Goal: Information Seeking & Learning: Learn about a topic

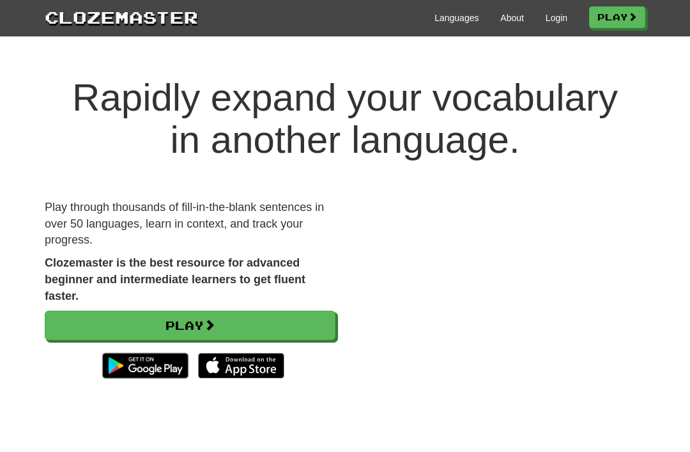
click at [548, 19] on link "Login" at bounding box center [557, 17] width 22 height 13
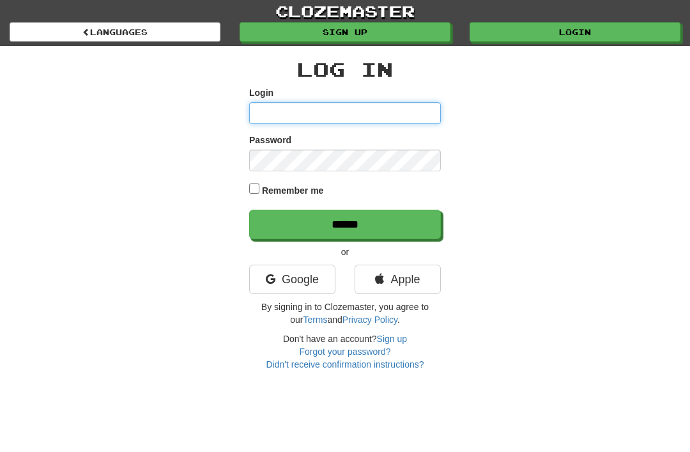
type input "********"
click at [336, 220] on input "******" at bounding box center [345, 224] width 192 height 29
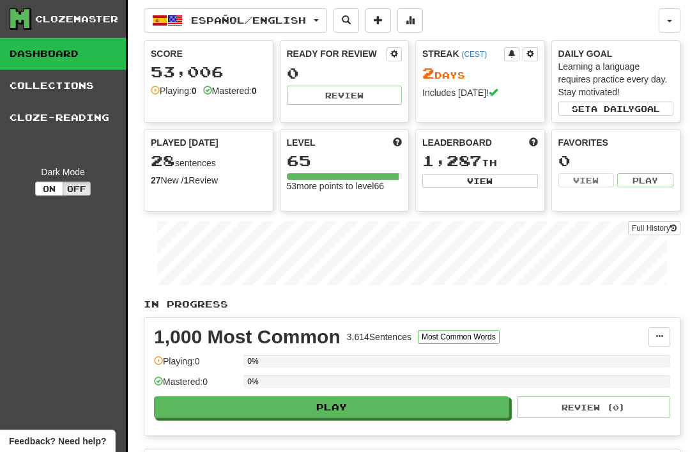
click at [210, 22] on span "Español / English" at bounding box center [248, 20] width 115 height 11
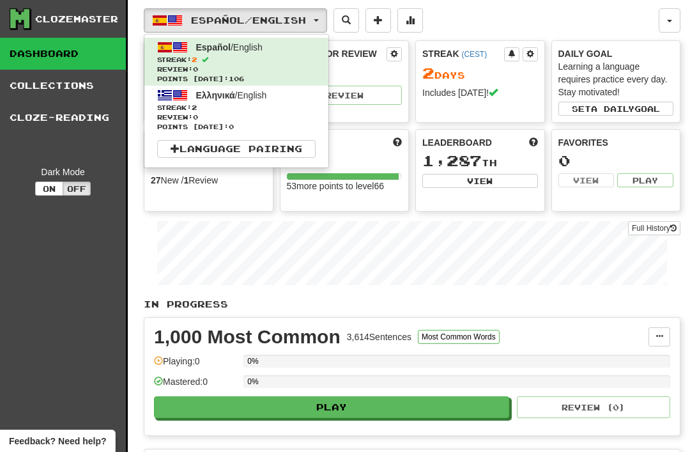
click at [186, 113] on span "Review: 0" at bounding box center [236, 117] width 158 height 10
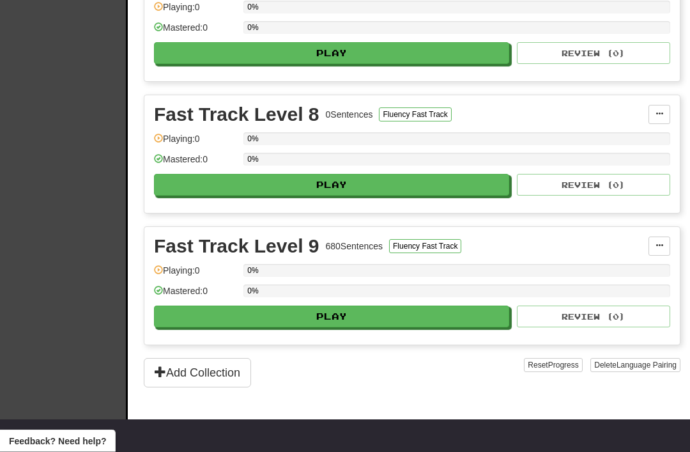
scroll to position [1144, 0]
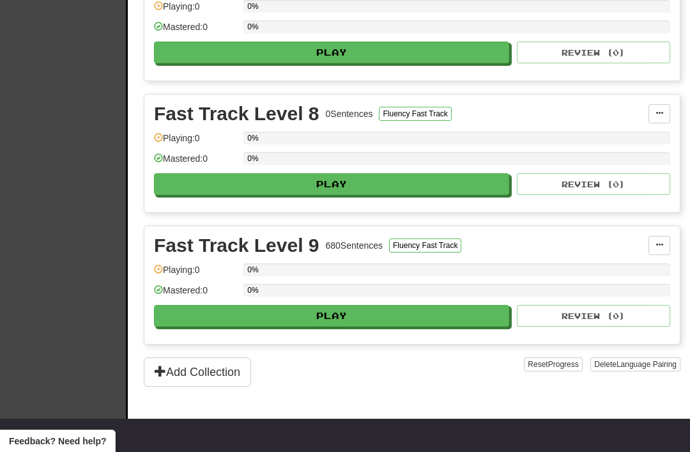
click at [330, 318] on button "Play" at bounding box center [331, 316] width 355 height 22
select select "**"
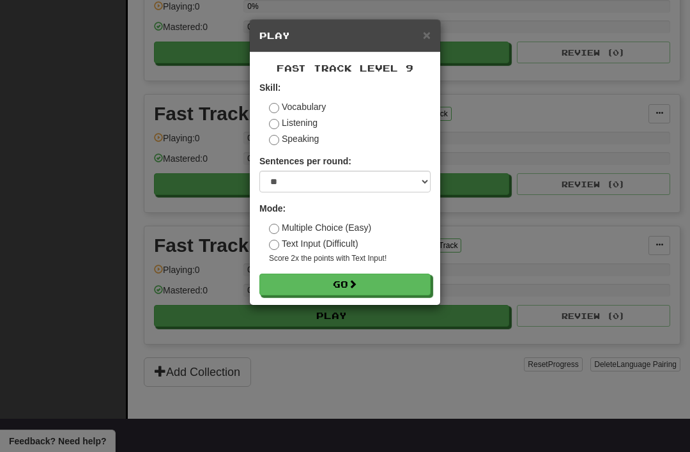
click at [339, 275] on button "Go" at bounding box center [344, 284] width 171 height 22
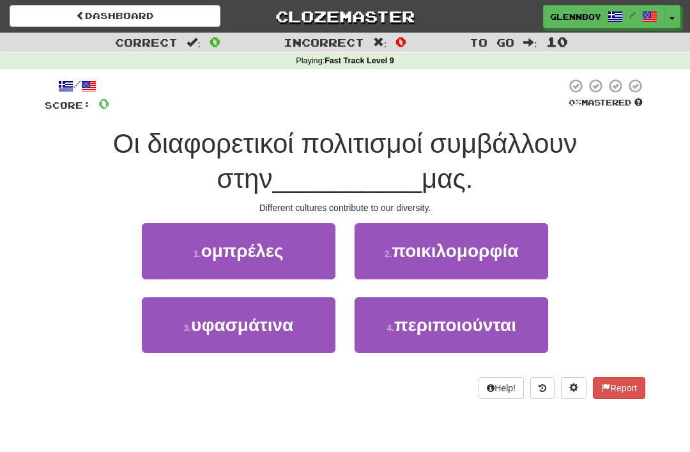
click at [441, 249] on span "ποικιλομορφία" at bounding box center [455, 251] width 126 height 20
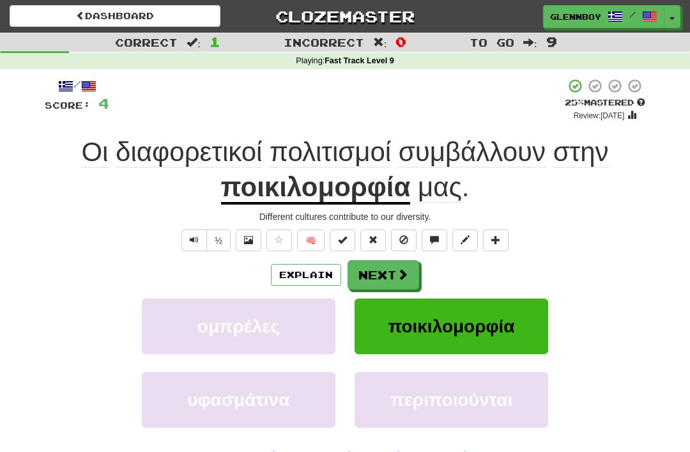
click at [299, 273] on button "Explain" at bounding box center [306, 275] width 70 height 22
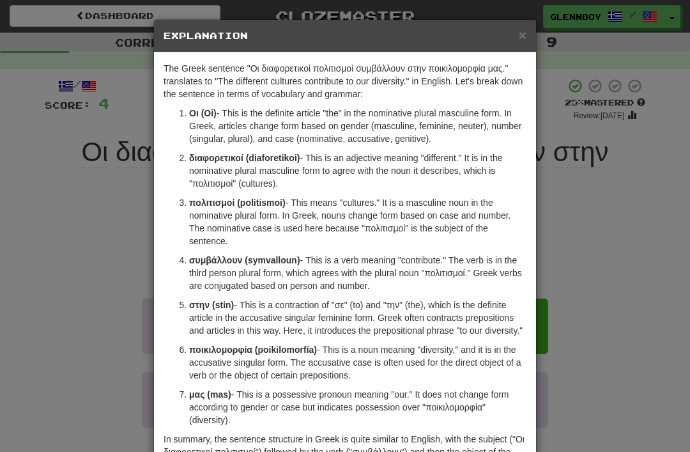
click at [519, 29] on span "×" at bounding box center [523, 34] width 8 height 15
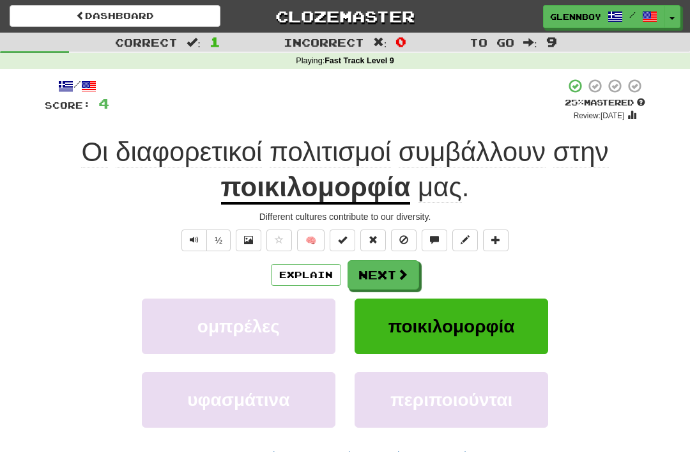
click at [404, 235] on span at bounding box center [403, 239] width 9 height 9
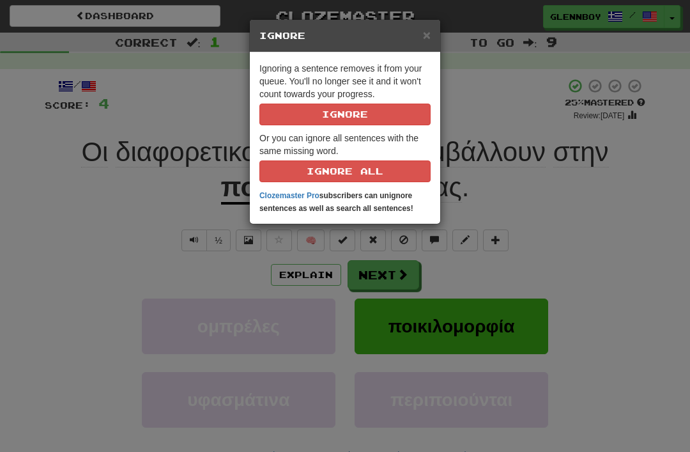
click at [330, 117] on button "Ignore" at bounding box center [344, 114] width 171 height 22
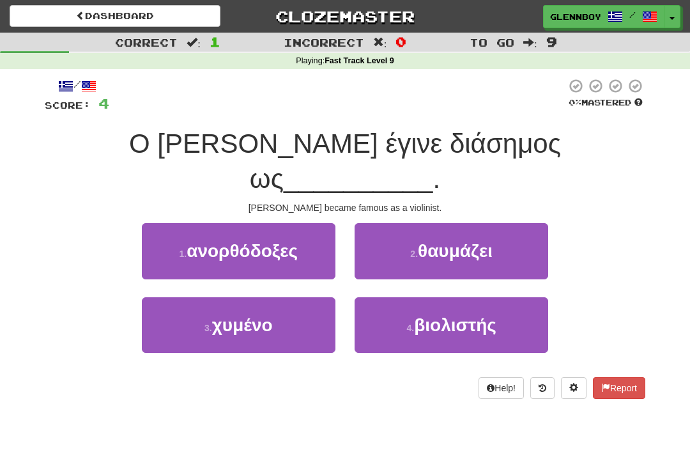
click at [422, 315] on span "βιολιστής" at bounding box center [455, 325] width 82 height 20
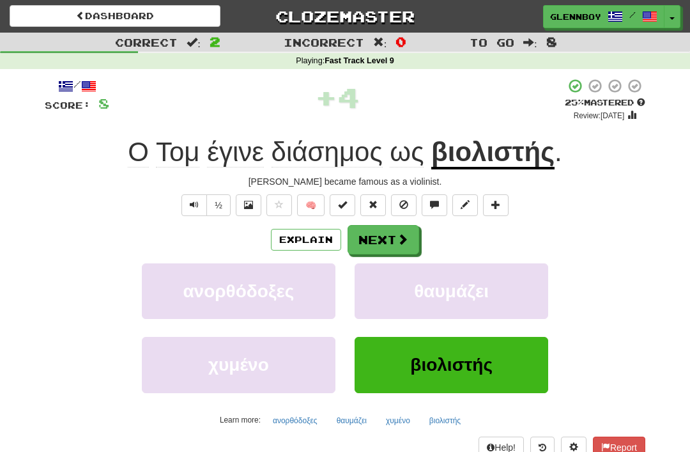
click at [400, 200] on span at bounding box center [403, 204] width 9 height 9
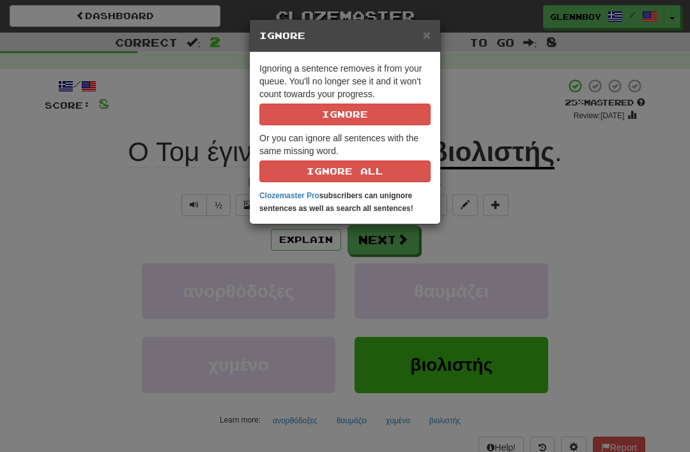
click at [330, 110] on button "Ignore" at bounding box center [344, 114] width 171 height 22
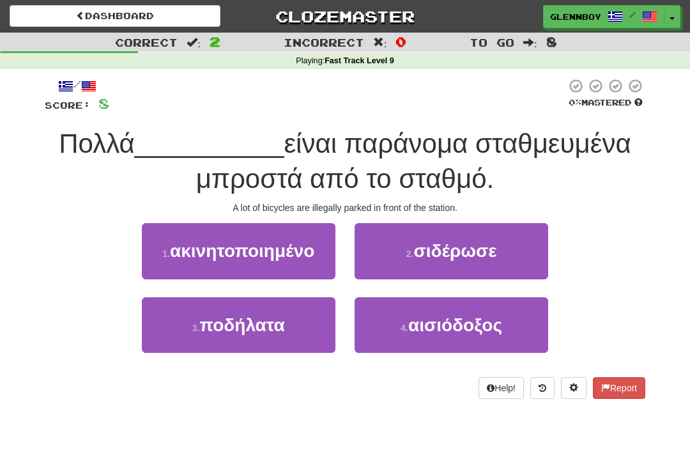
click at [227, 333] on button "3 . ποδήλατα" at bounding box center [239, 325] width 194 height 56
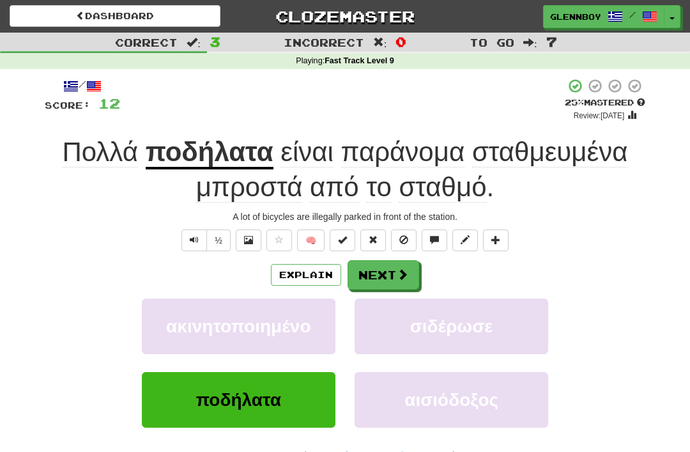
click at [402, 236] on span at bounding box center [403, 239] width 9 height 9
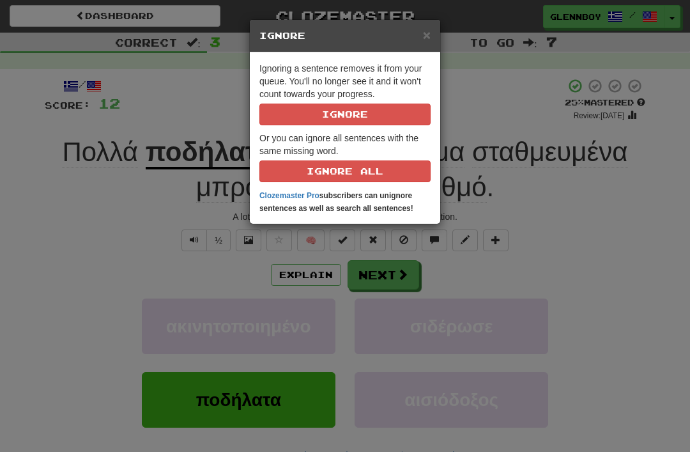
click at [325, 119] on button "Ignore" at bounding box center [344, 114] width 171 height 22
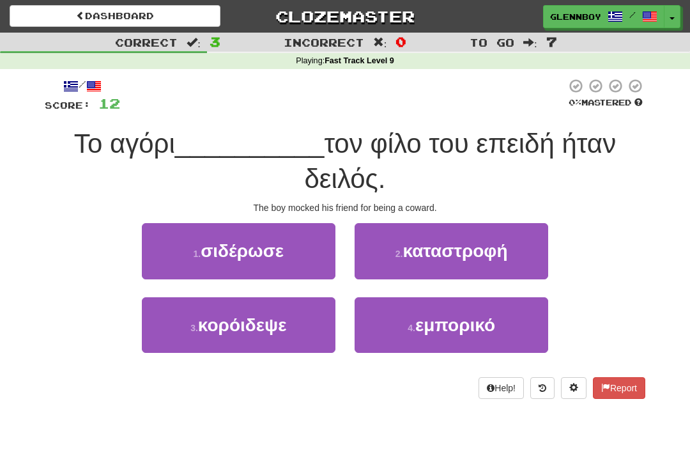
click at [226, 252] on span "σιδέρωσε" at bounding box center [242, 251] width 83 height 20
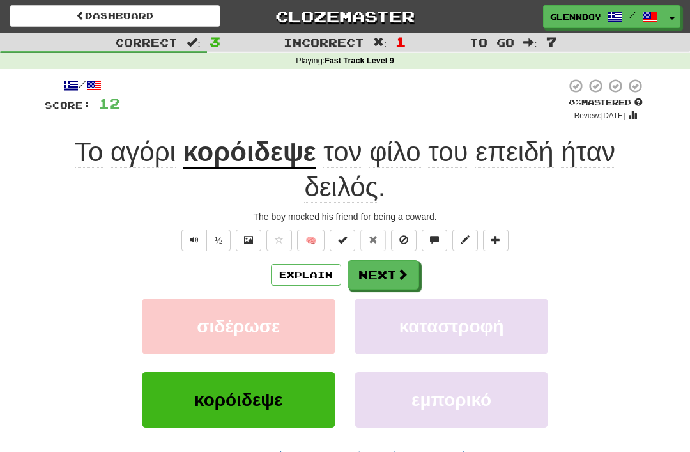
click at [292, 269] on button "Explain" at bounding box center [306, 275] width 70 height 22
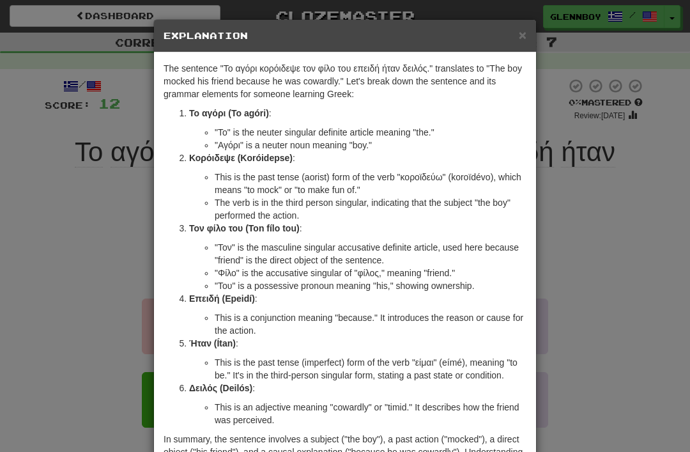
click at [505, 31] on h5 "Explanation" at bounding box center [345, 35] width 363 height 13
click at [521, 27] on span "×" at bounding box center [523, 34] width 8 height 15
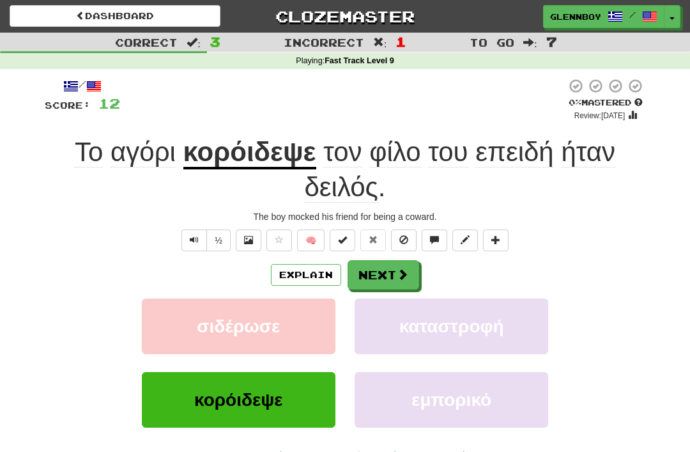
click at [402, 235] on span at bounding box center [403, 239] width 9 height 9
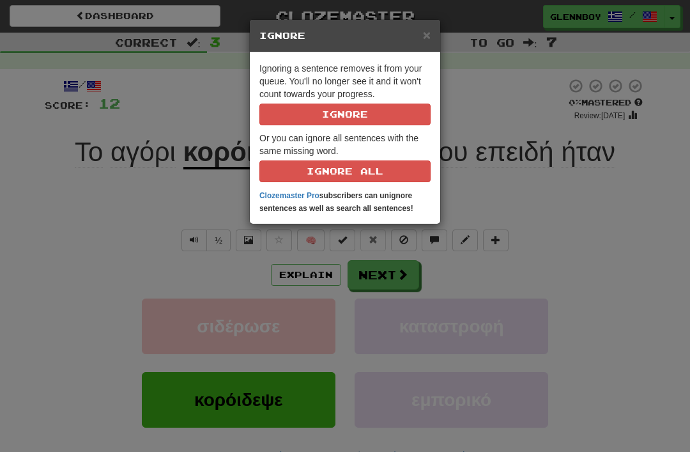
click at [332, 111] on button "Ignore" at bounding box center [344, 114] width 171 height 22
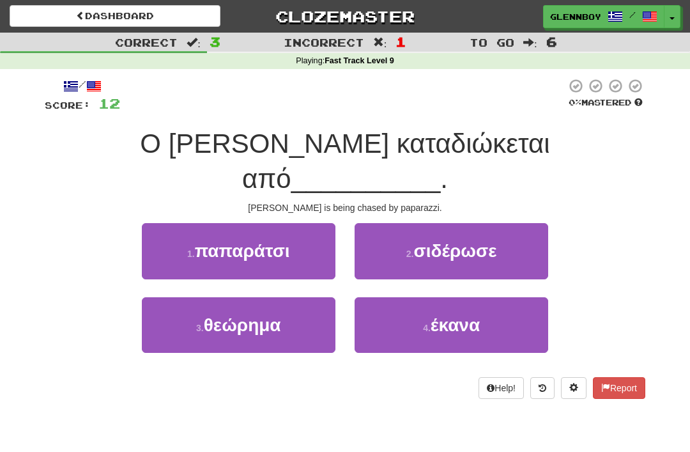
click at [227, 241] on span "παπαράτσι" at bounding box center [242, 251] width 95 height 20
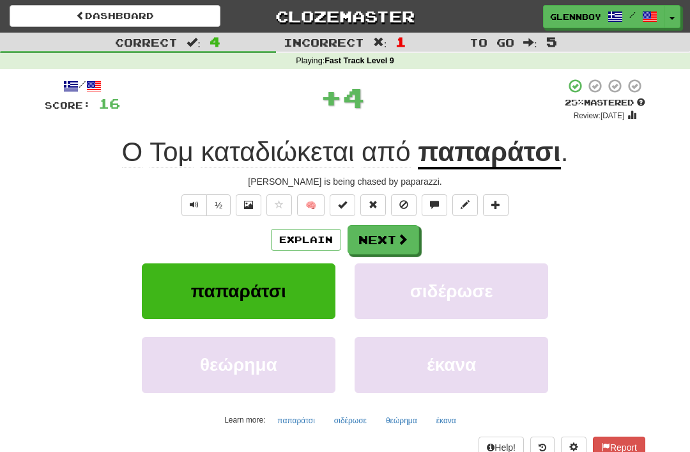
click at [302, 240] on button "Explain" at bounding box center [306, 240] width 70 height 22
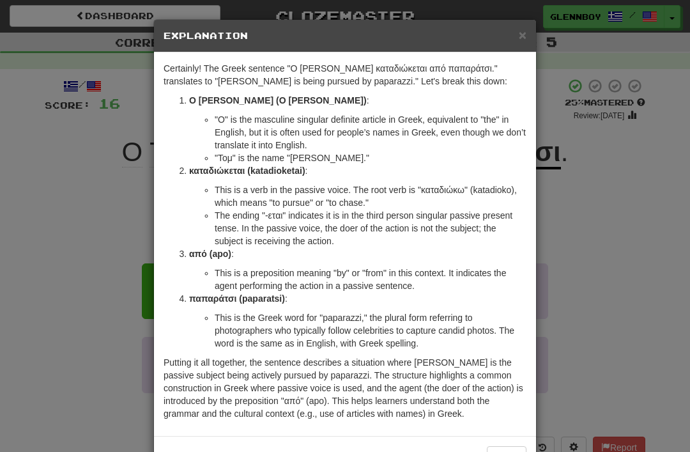
click at [525, 27] on span "×" at bounding box center [523, 34] width 8 height 15
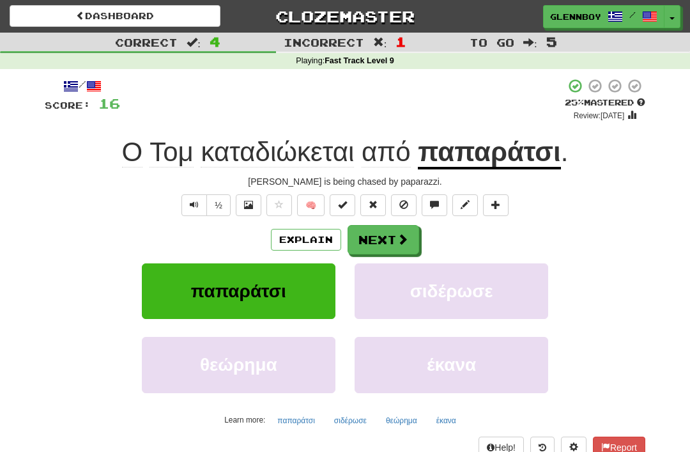
click at [402, 200] on span at bounding box center [403, 204] width 9 height 9
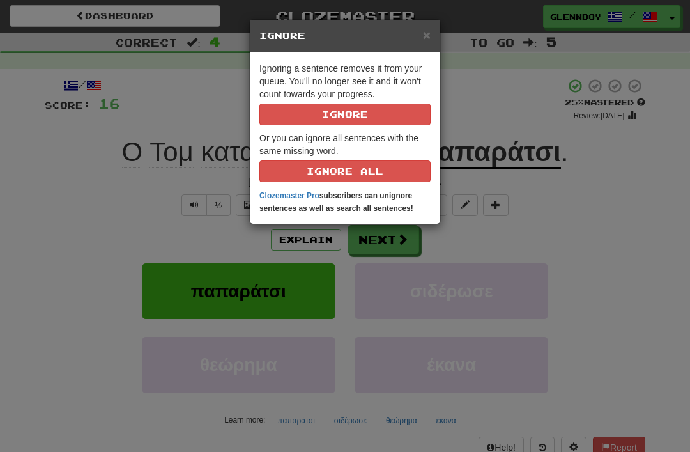
click at [337, 113] on button "Ignore" at bounding box center [344, 114] width 171 height 22
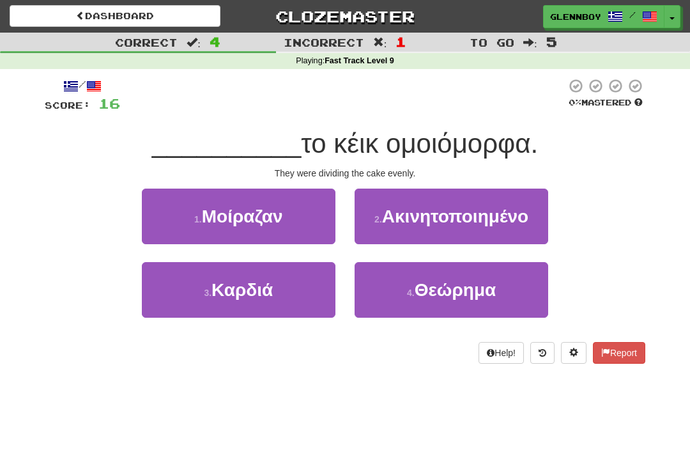
click at [224, 210] on span "Μοίραζαν" at bounding box center [242, 216] width 81 height 20
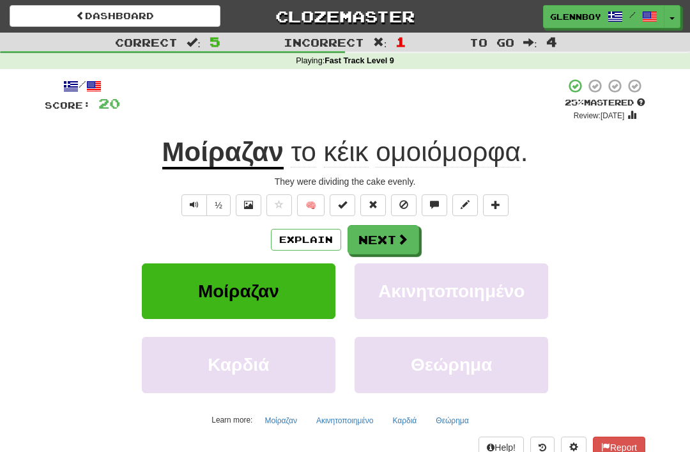
click at [295, 229] on button "Explain" at bounding box center [306, 240] width 70 height 22
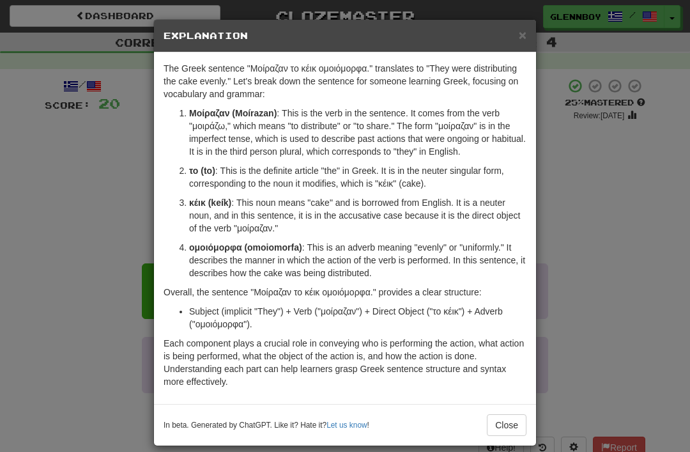
click at [506, 422] on button "Close" at bounding box center [507, 425] width 40 height 22
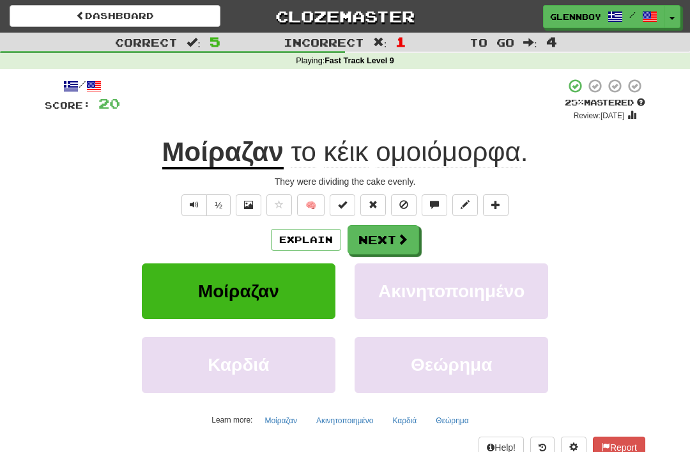
click at [401, 195] on button at bounding box center [404, 205] width 26 height 22
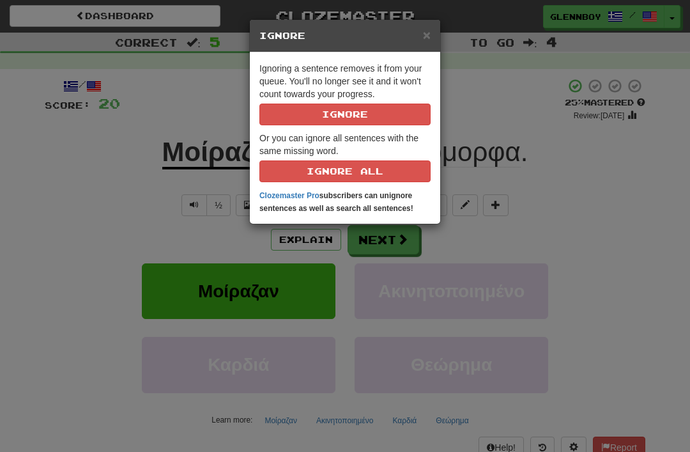
click at [316, 115] on button "Ignore" at bounding box center [344, 114] width 171 height 22
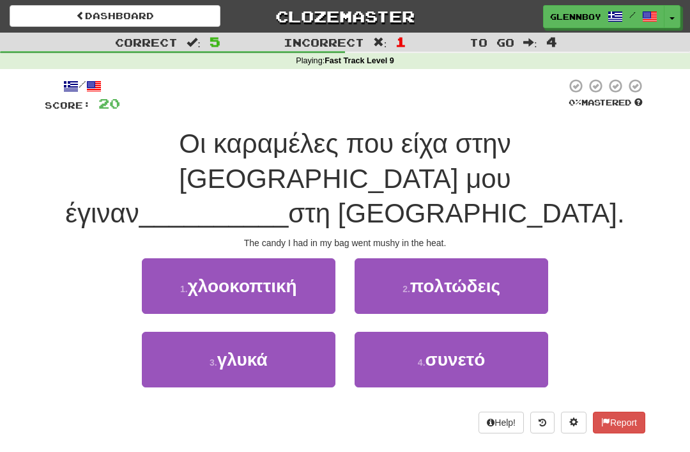
click at [431, 263] on button "2 . πολτώδεις" at bounding box center [452, 286] width 194 height 56
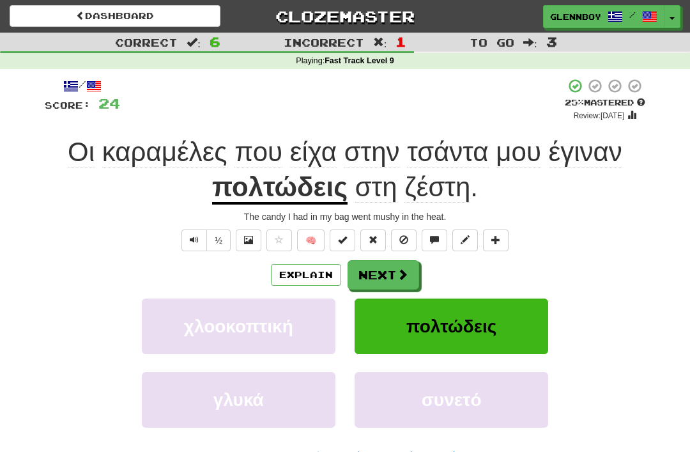
click at [292, 268] on button "Explain" at bounding box center [306, 275] width 70 height 22
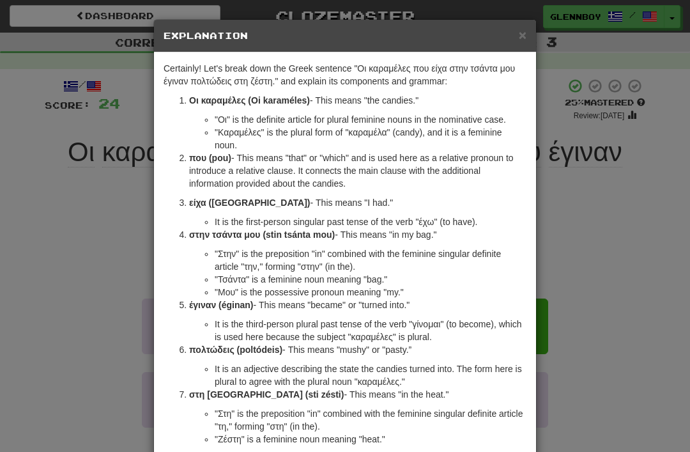
click at [523, 35] on span "×" at bounding box center [523, 34] width 8 height 15
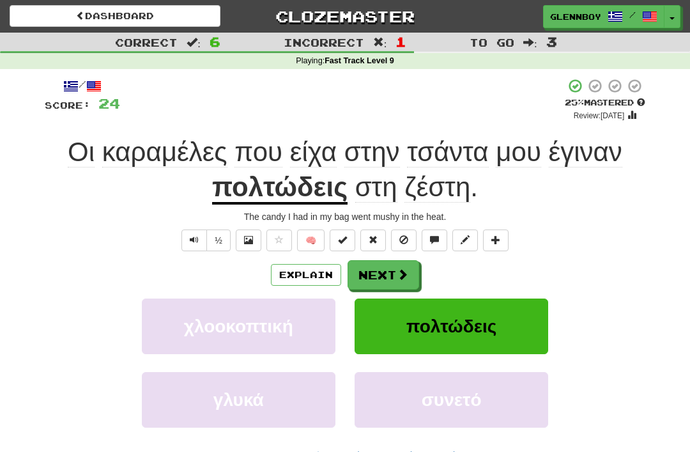
click at [400, 235] on span at bounding box center [403, 239] width 9 height 9
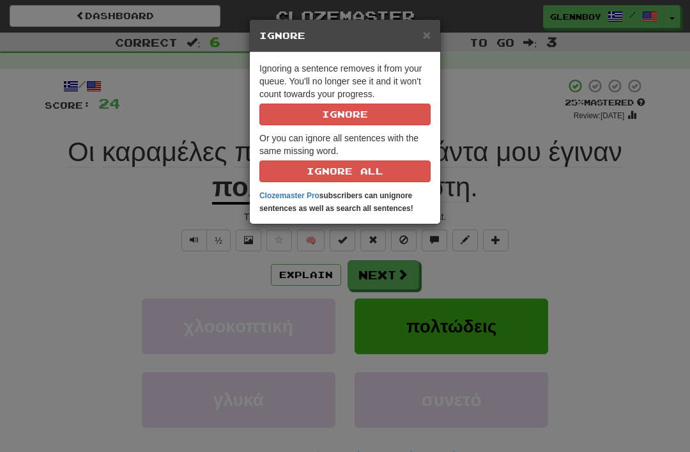
click at [326, 108] on button "Ignore" at bounding box center [344, 114] width 171 height 22
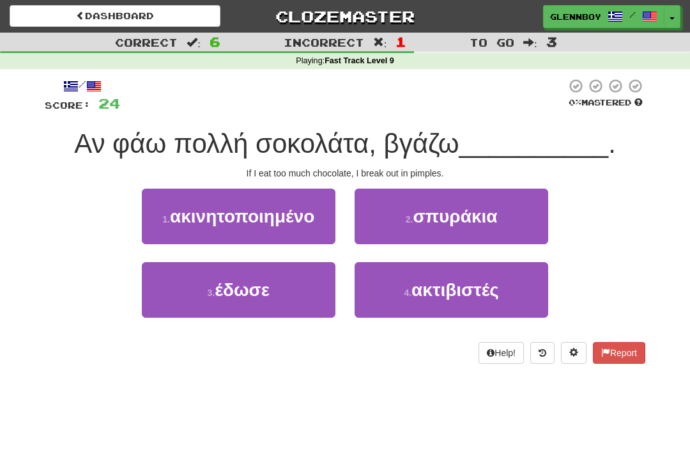
click at [420, 213] on span "σπυράκια" at bounding box center [455, 216] width 84 height 20
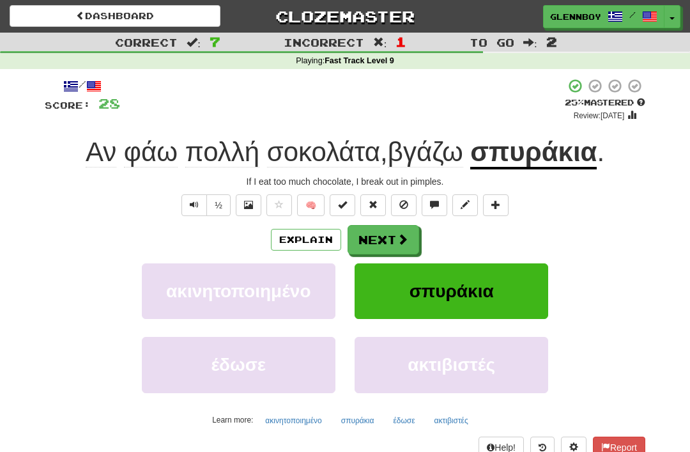
click at [298, 237] on button "Explain" at bounding box center [306, 240] width 70 height 22
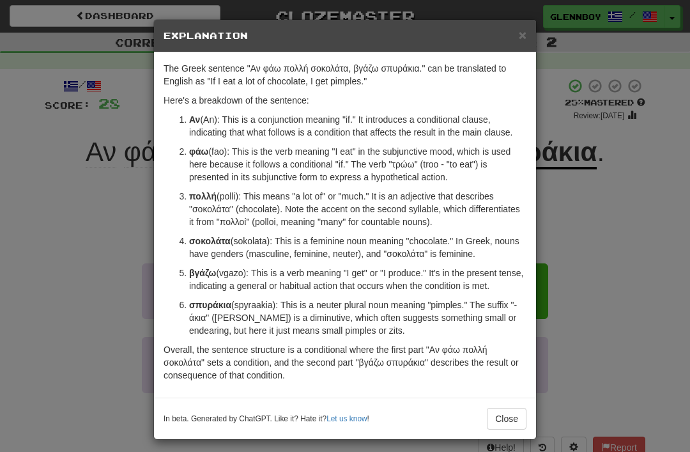
click at [505, 408] on button "Close" at bounding box center [507, 419] width 40 height 22
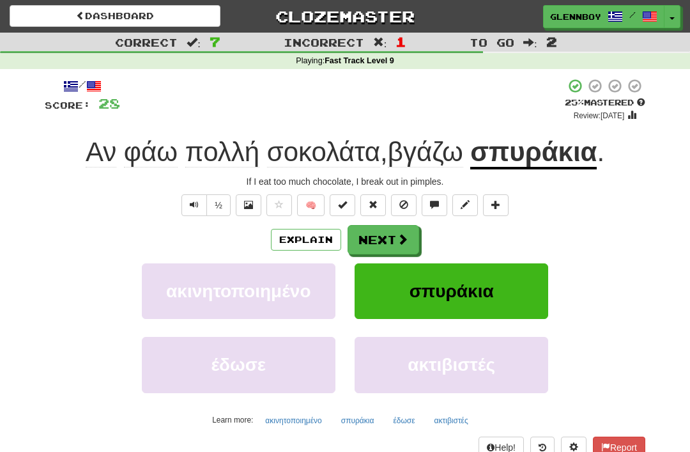
click at [399, 198] on button at bounding box center [404, 205] width 26 height 22
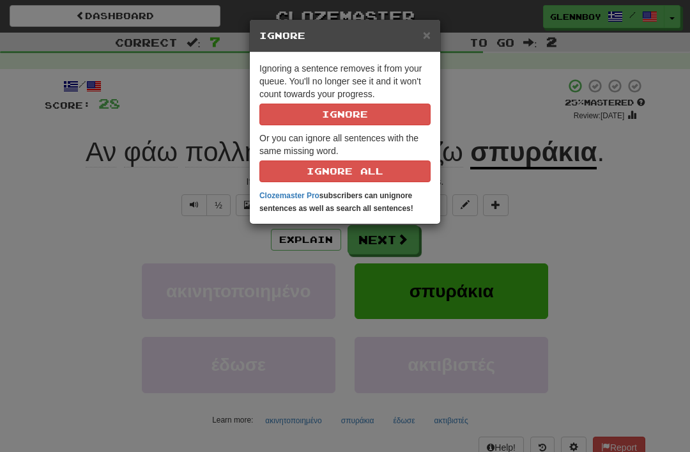
click at [322, 104] on button "Ignore" at bounding box center [344, 114] width 171 height 22
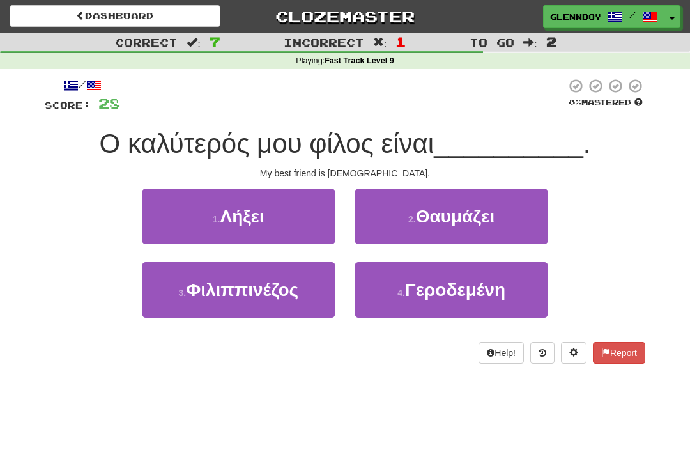
click at [245, 292] on span "Φιλιππινέζος" at bounding box center [242, 290] width 112 height 20
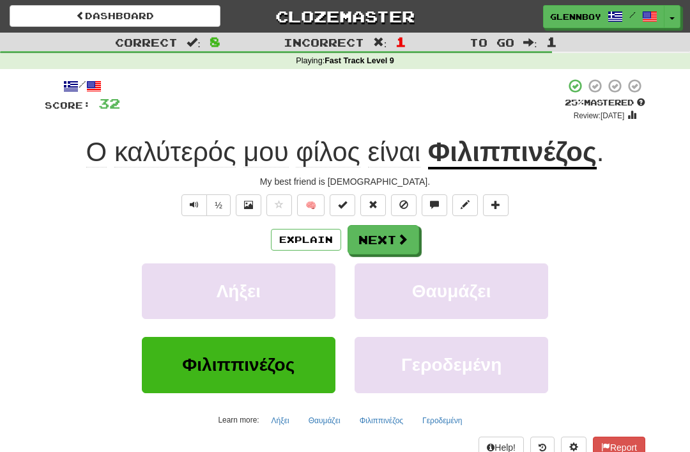
click at [401, 200] on span at bounding box center [403, 204] width 9 height 9
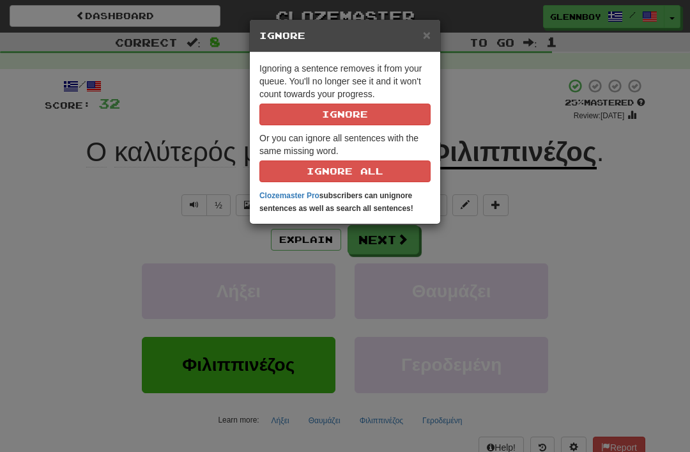
click at [339, 107] on button "Ignore" at bounding box center [344, 114] width 171 height 22
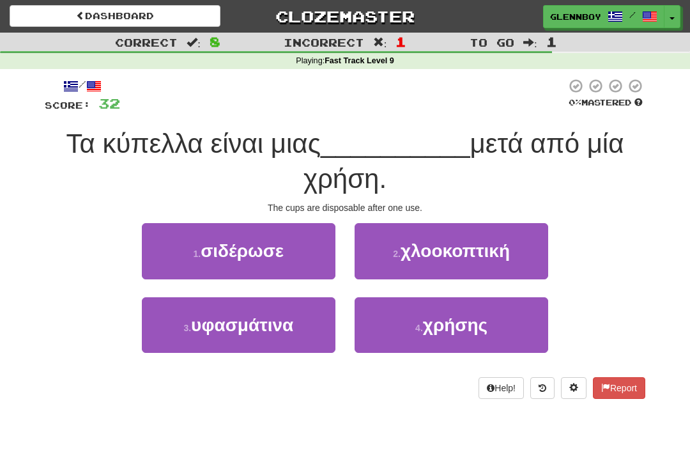
click at [229, 315] on span "υφασμάτινα" at bounding box center [242, 325] width 102 height 20
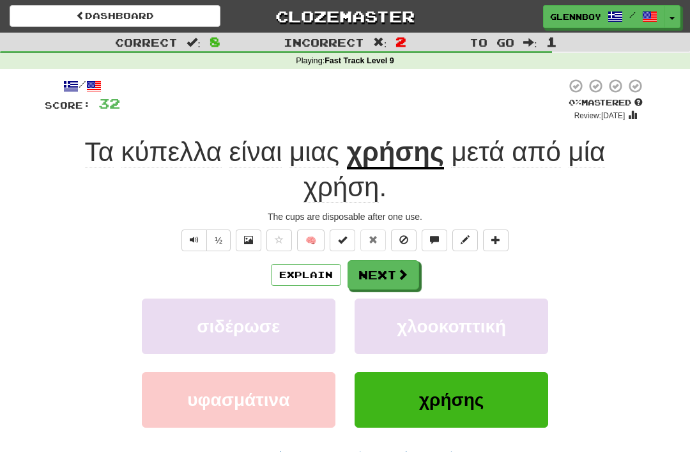
click at [299, 270] on button "Explain" at bounding box center [306, 275] width 70 height 22
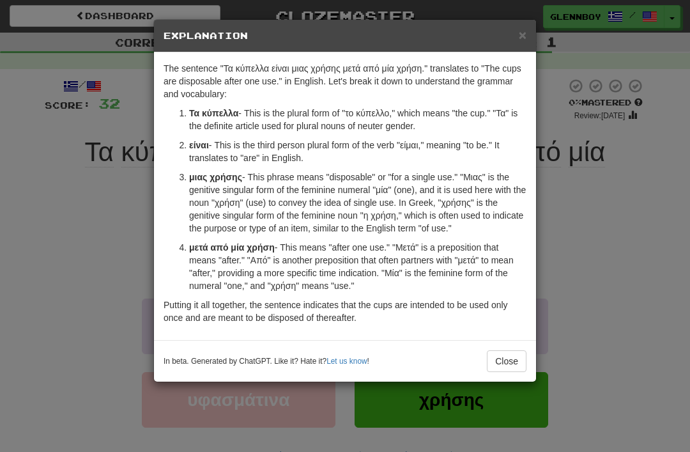
click at [500, 352] on button "Close" at bounding box center [507, 361] width 40 height 22
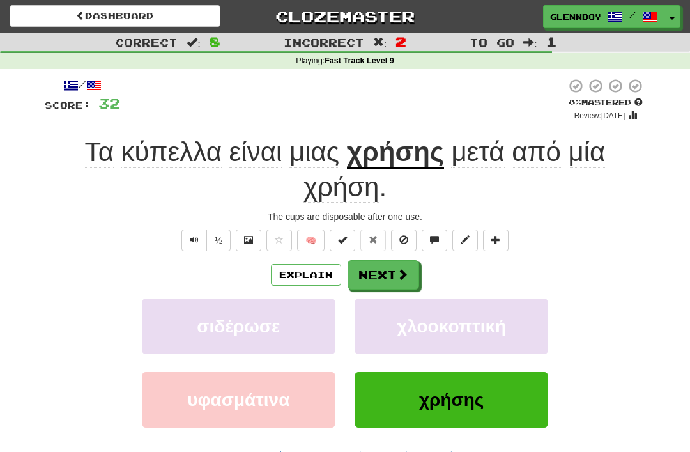
click at [402, 235] on span at bounding box center [403, 239] width 9 height 9
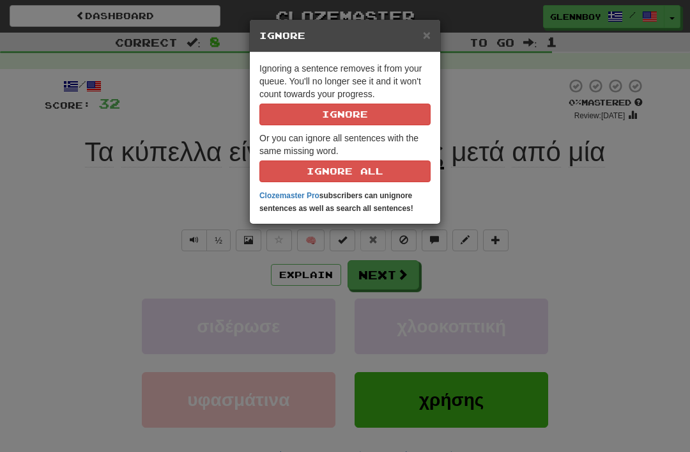
click at [320, 111] on button "Ignore" at bounding box center [344, 114] width 171 height 22
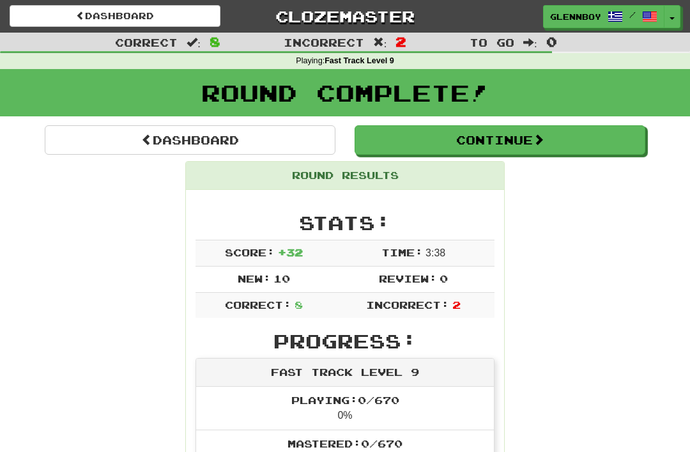
click at [121, 13] on link "Dashboard" at bounding box center [115, 16] width 211 height 22
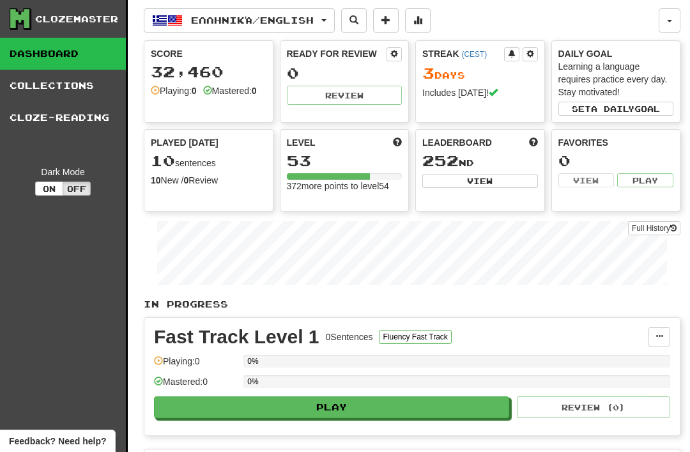
click at [218, 22] on span "Ελληνικά / English" at bounding box center [252, 20] width 123 height 11
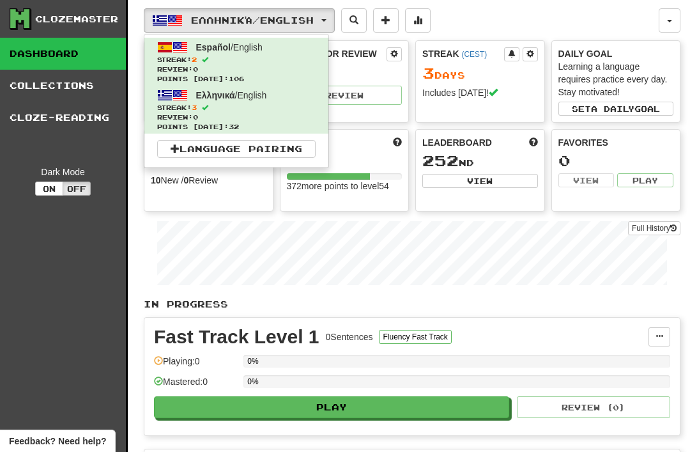
click at [211, 65] on span "Review: 0" at bounding box center [236, 70] width 158 height 10
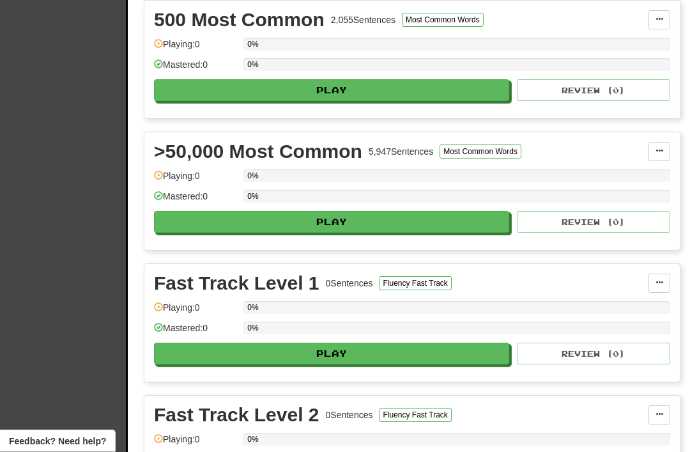
scroll to position [584, 0]
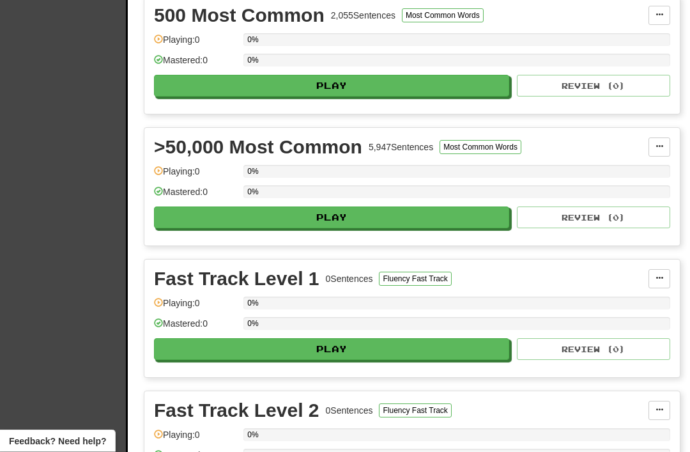
click at [326, 225] on button "Play" at bounding box center [331, 218] width 355 height 22
select select "**"
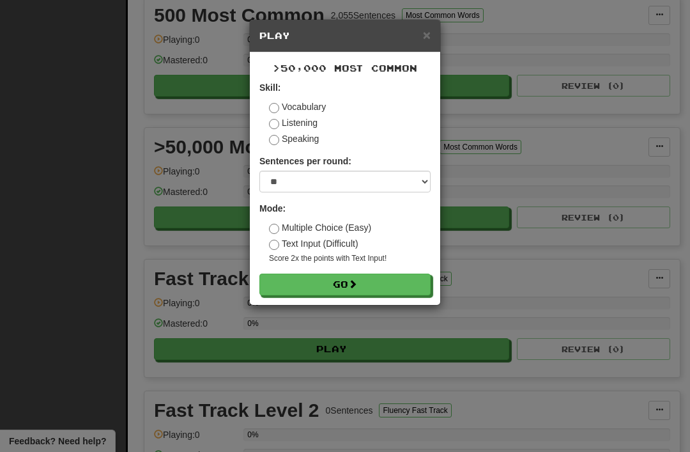
scroll to position [585, 0]
click at [336, 280] on button "Go" at bounding box center [344, 284] width 171 height 22
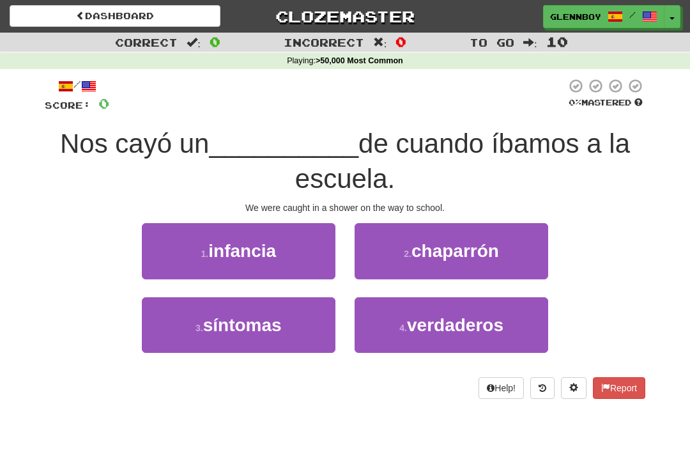
click at [424, 261] on button "2 . chaparrón" at bounding box center [452, 251] width 194 height 56
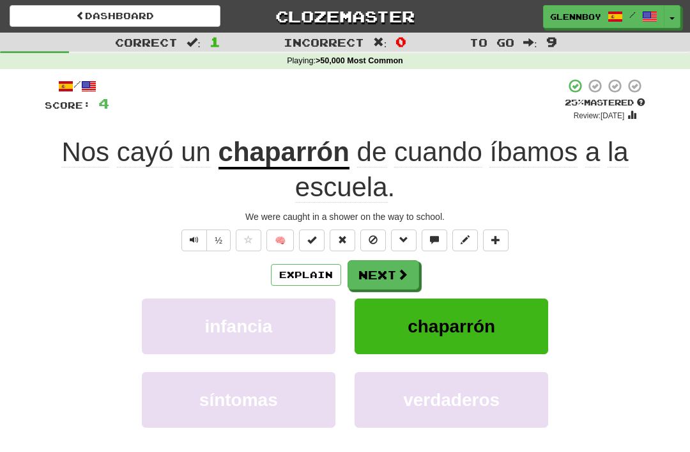
click at [296, 273] on button "Explain" at bounding box center [306, 275] width 70 height 22
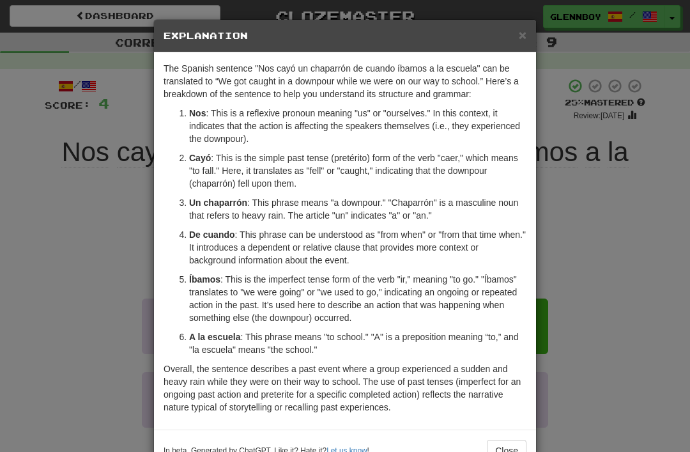
click at [98, 346] on div "× Explanation The Spanish sentence "Nos cayó un chaparrón de cuando íbamos a la…" at bounding box center [345, 226] width 690 height 452
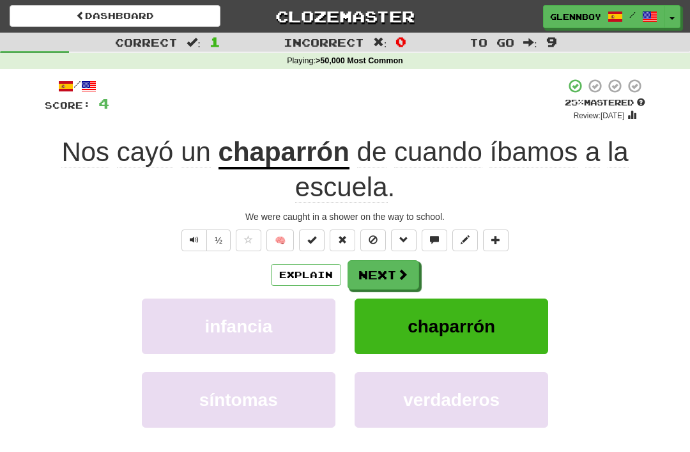
click at [314, 272] on button "Explain" at bounding box center [306, 275] width 70 height 22
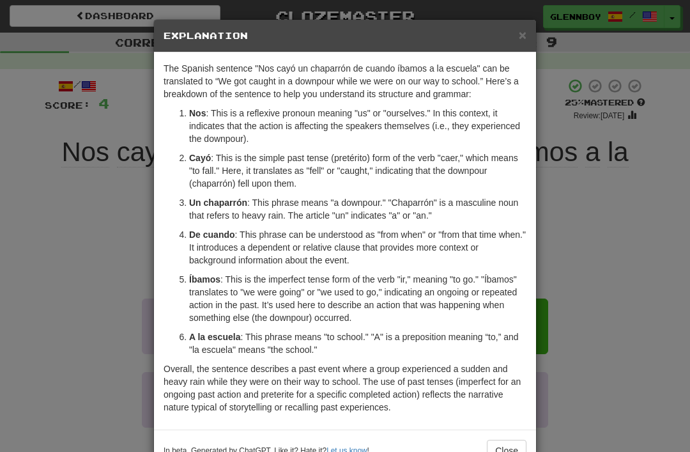
click at [511, 26] on div "× Explanation" at bounding box center [345, 36] width 382 height 33
click at [526, 29] on span "×" at bounding box center [523, 34] width 8 height 15
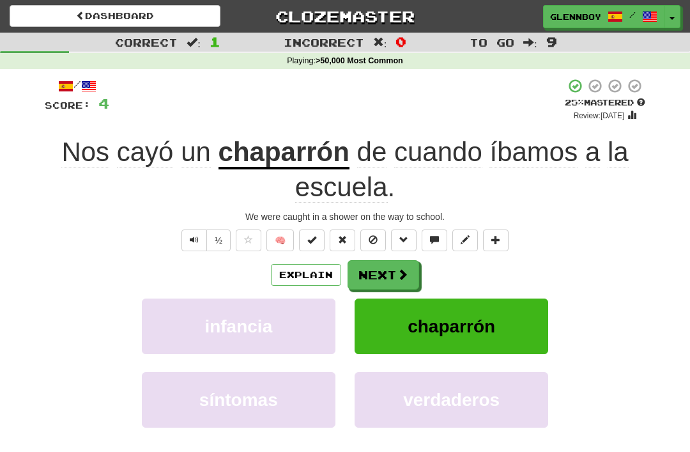
click at [371, 237] on span at bounding box center [373, 239] width 9 height 9
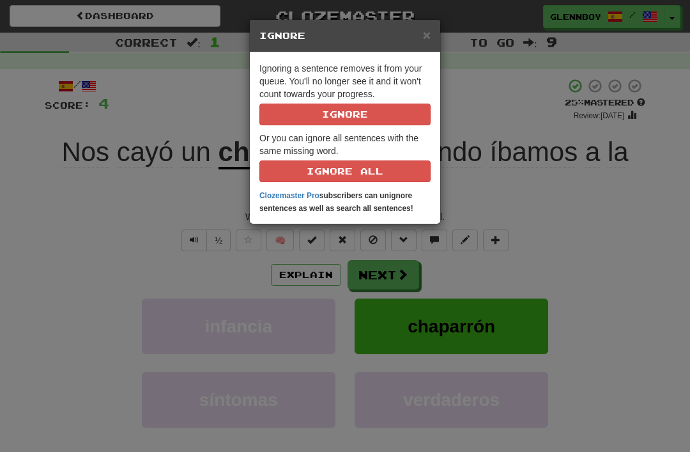
click at [321, 111] on button "Ignore" at bounding box center [344, 114] width 171 height 22
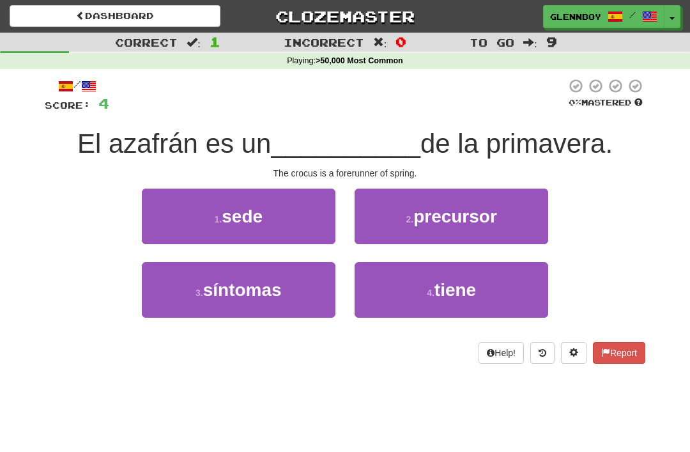
click at [417, 223] on span "precursor" at bounding box center [455, 216] width 84 height 20
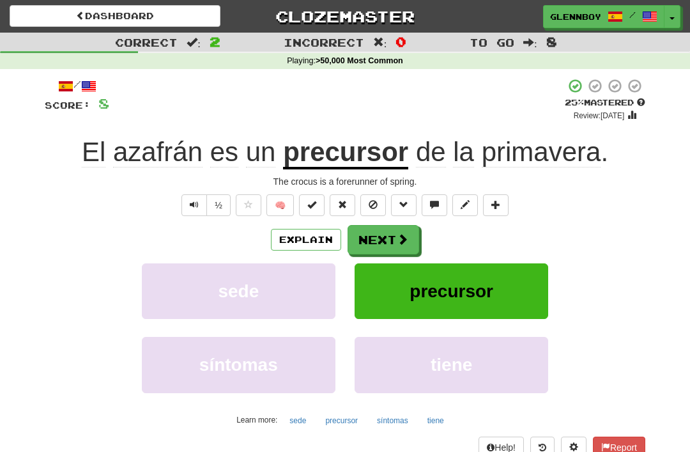
click at [371, 200] on span at bounding box center [373, 204] width 9 height 9
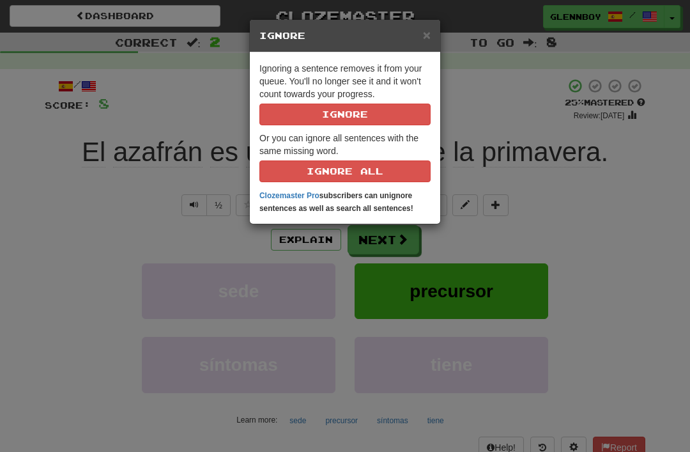
click at [330, 112] on button "Ignore" at bounding box center [344, 114] width 171 height 22
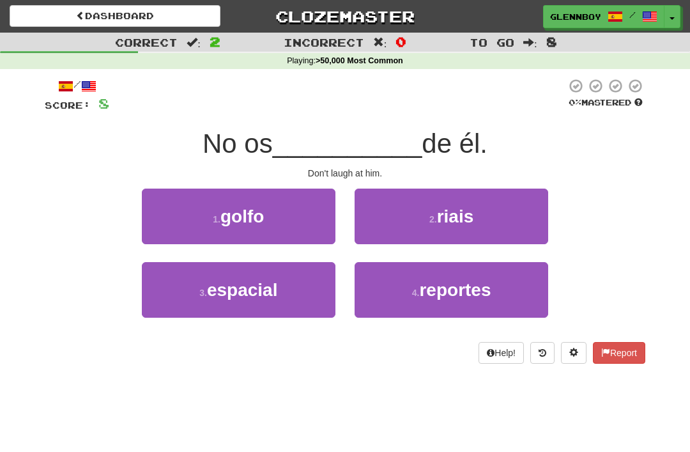
click at [430, 214] on small "2 ." at bounding box center [433, 219] width 8 height 10
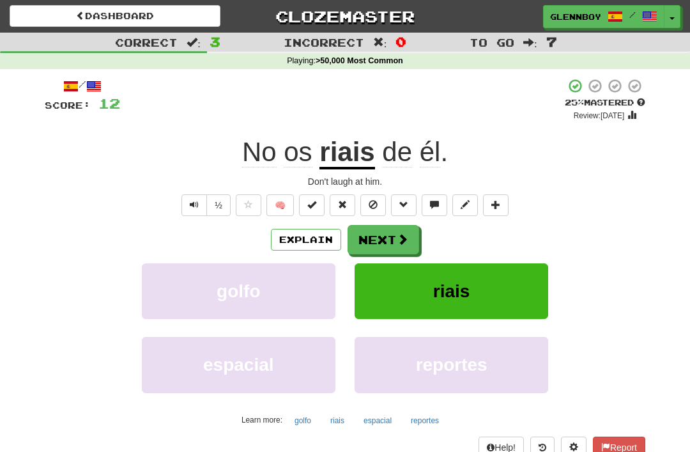
click at [369, 200] on span at bounding box center [373, 204] width 9 height 9
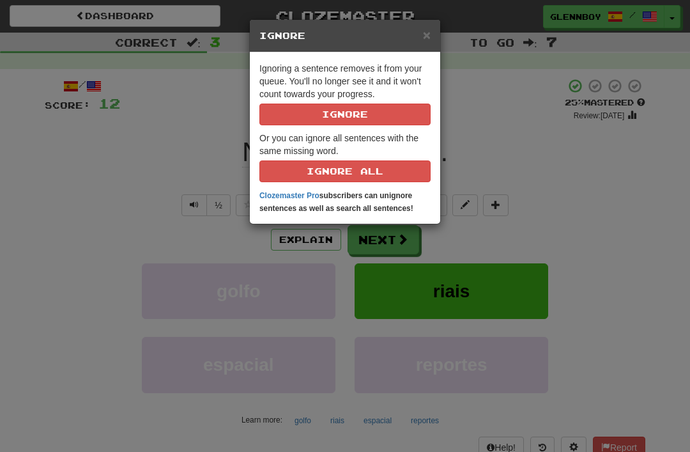
click at [309, 111] on button "Ignore" at bounding box center [344, 114] width 171 height 22
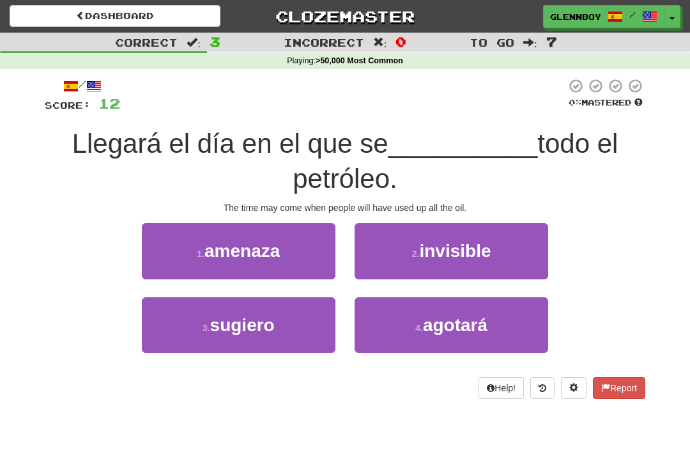
click at [422, 319] on button "4 . agotará" at bounding box center [452, 325] width 194 height 56
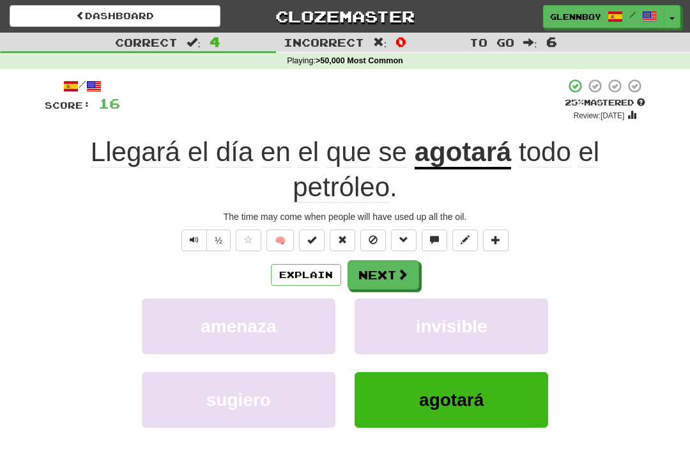
click at [367, 230] on button at bounding box center [373, 240] width 26 height 22
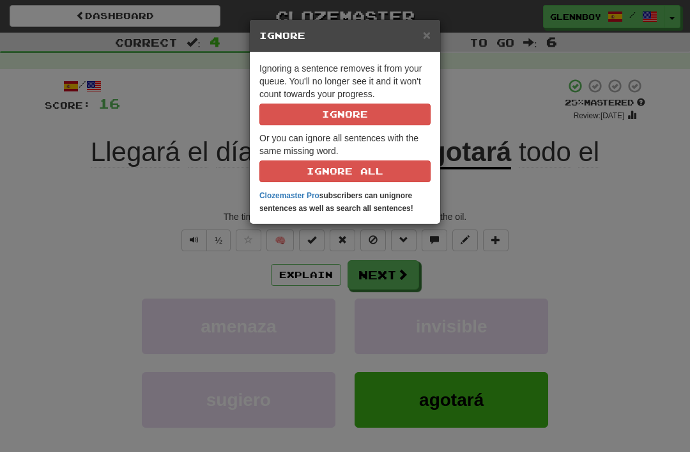
click at [339, 111] on button "Ignore" at bounding box center [344, 114] width 171 height 22
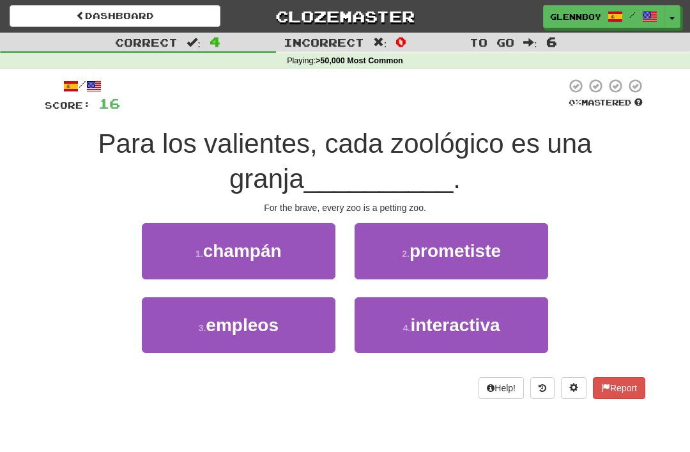
click at [418, 319] on span "interactiva" at bounding box center [454, 325] width 89 height 20
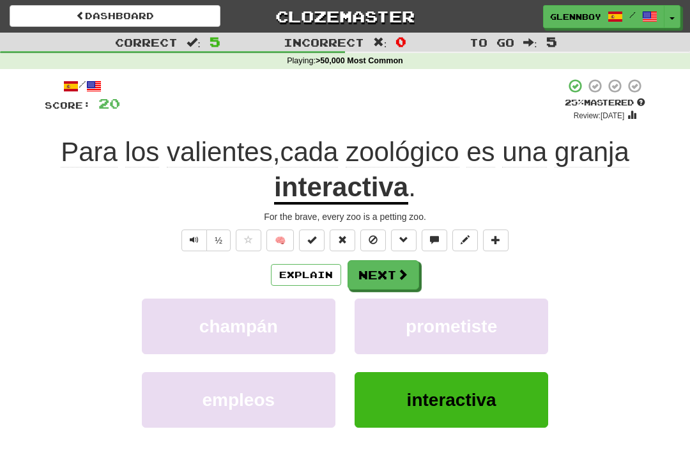
click at [292, 270] on button "Explain" at bounding box center [306, 275] width 70 height 22
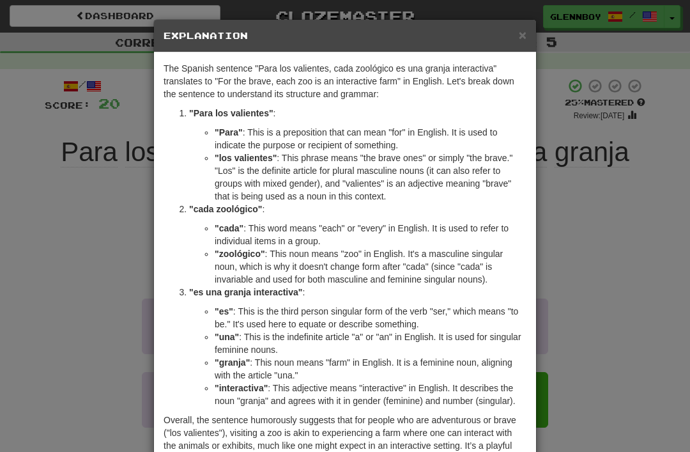
click at [519, 42] on span "×" at bounding box center [523, 34] width 8 height 15
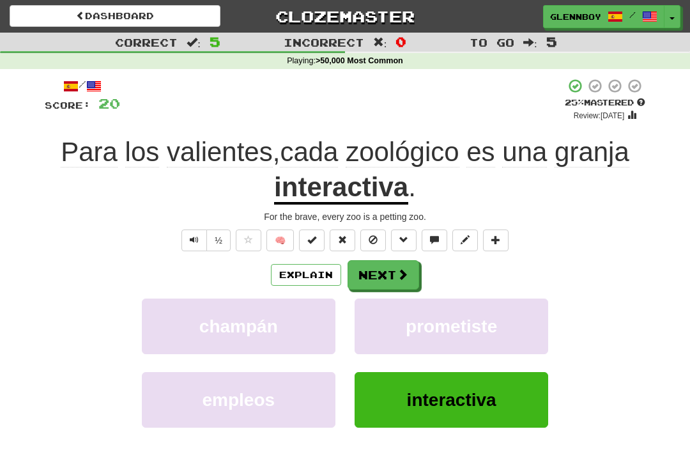
click at [371, 241] on span at bounding box center [373, 239] width 9 height 9
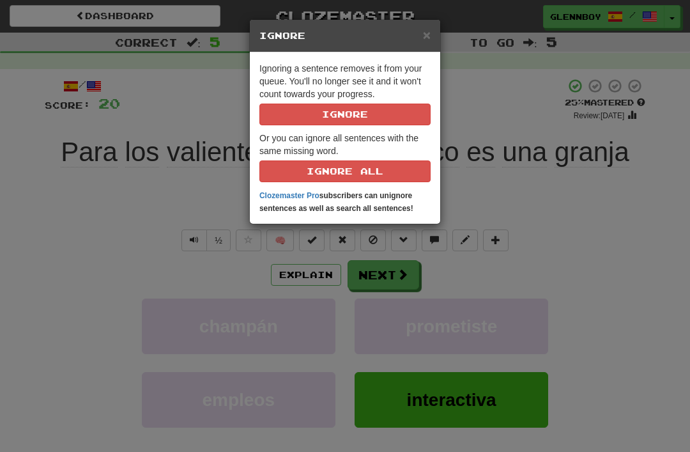
click at [323, 114] on button "Ignore" at bounding box center [344, 114] width 171 height 22
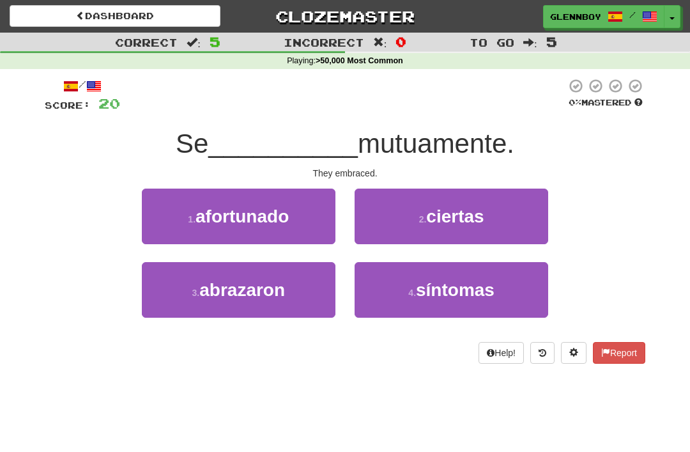
click at [229, 289] on span "abrazaron" at bounding box center [242, 290] width 86 height 20
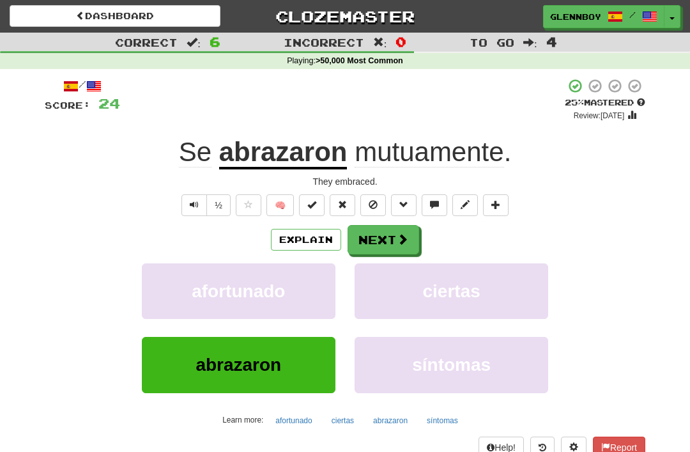
click at [372, 200] on span at bounding box center [373, 204] width 9 height 9
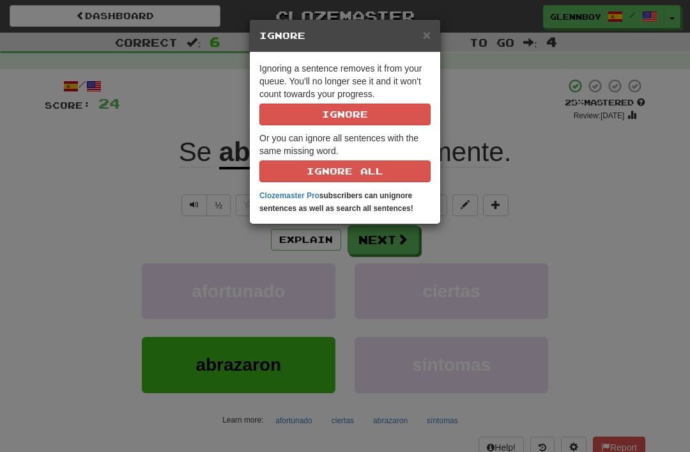
click at [309, 112] on button "Ignore" at bounding box center [344, 114] width 171 height 22
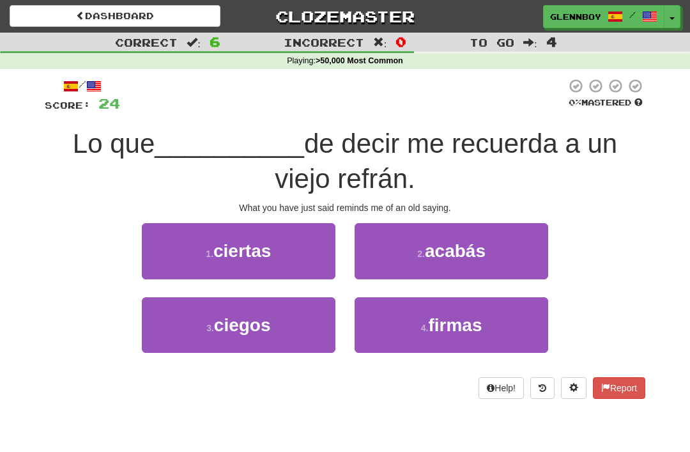
click at [402, 245] on button "2 . acabás" at bounding box center [452, 251] width 194 height 56
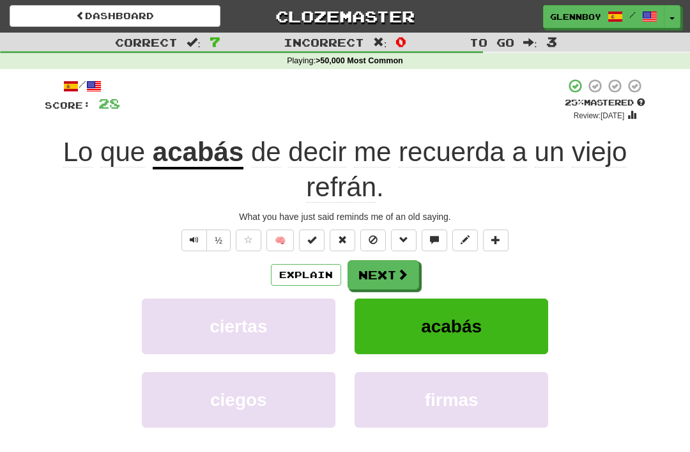
click at [296, 264] on button "Explain" at bounding box center [306, 275] width 70 height 22
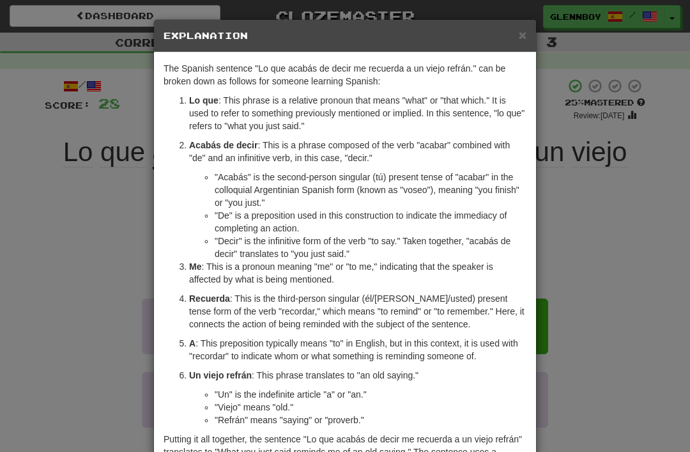
click at [521, 31] on span "×" at bounding box center [523, 34] width 8 height 15
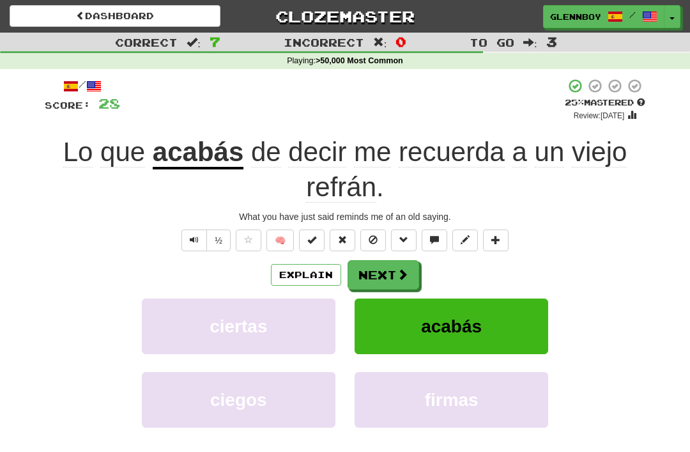
click at [371, 235] on span at bounding box center [373, 239] width 9 height 9
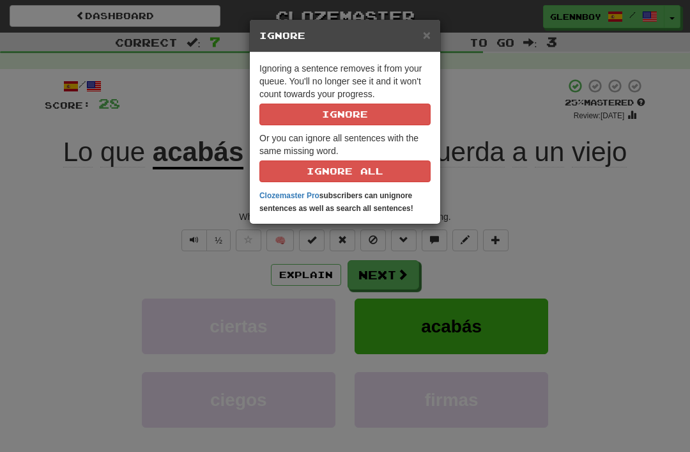
click at [330, 119] on button "Ignore" at bounding box center [344, 114] width 171 height 22
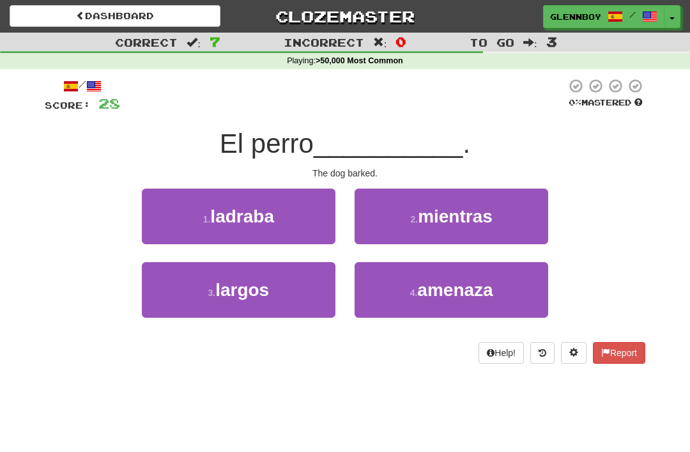
click at [220, 222] on span "ladraba" at bounding box center [242, 216] width 64 height 20
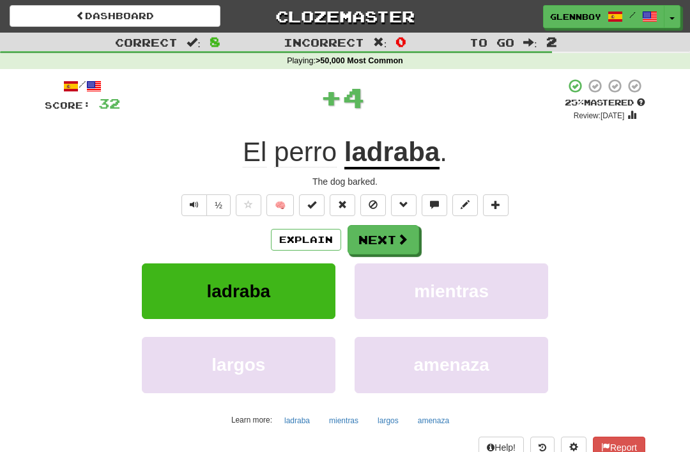
click at [371, 200] on span at bounding box center [373, 204] width 9 height 9
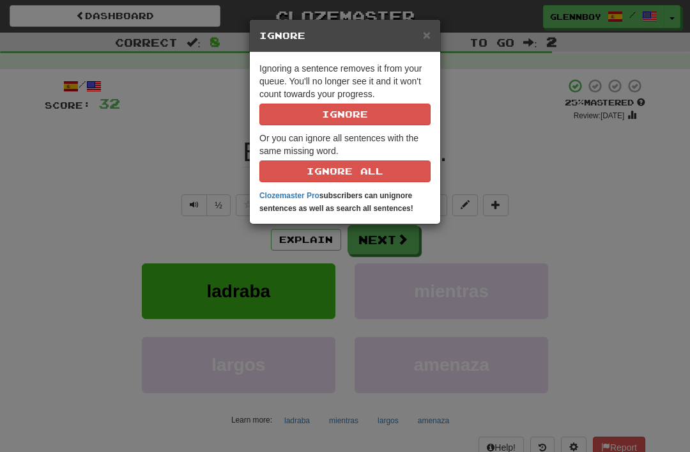
click at [307, 103] on button "Ignore" at bounding box center [344, 114] width 171 height 22
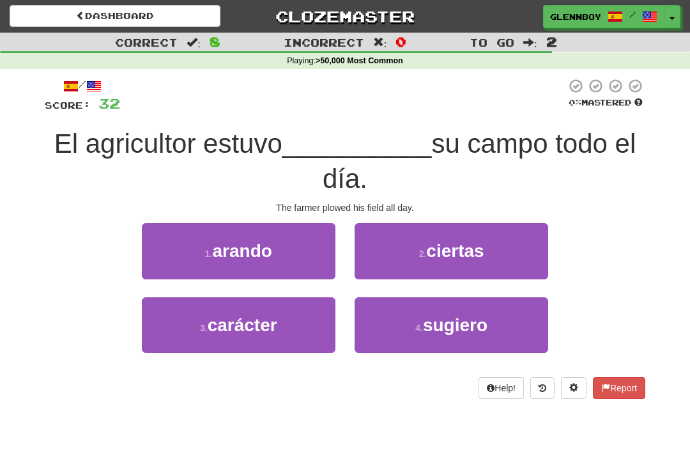
click at [238, 264] on button "1 . arando" at bounding box center [239, 251] width 194 height 56
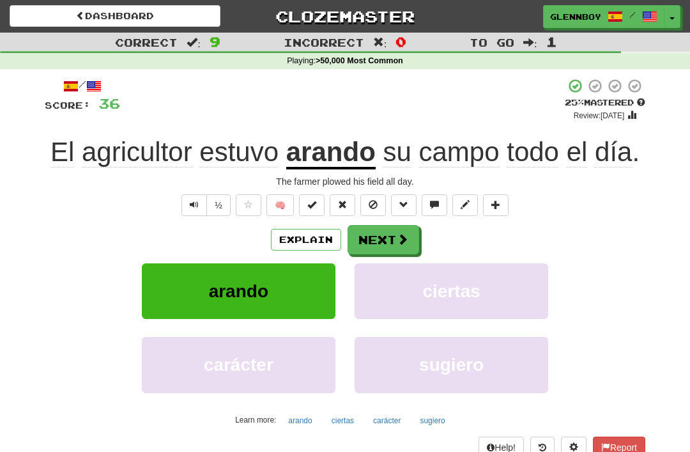
click at [368, 201] on button at bounding box center [373, 205] width 26 height 22
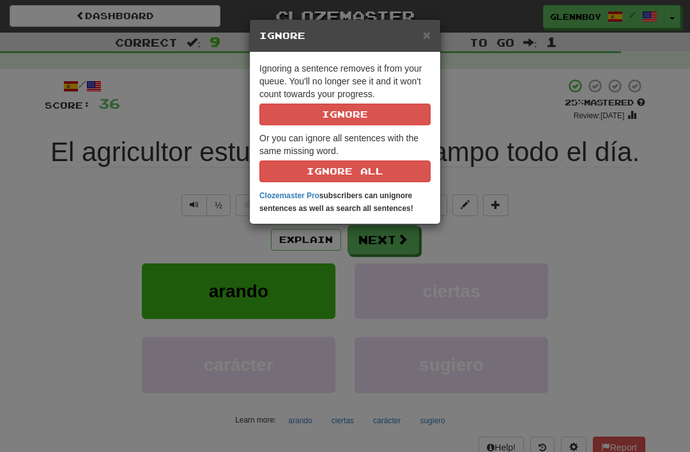
click at [317, 119] on button "Ignore" at bounding box center [344, 114] width 171 height 22
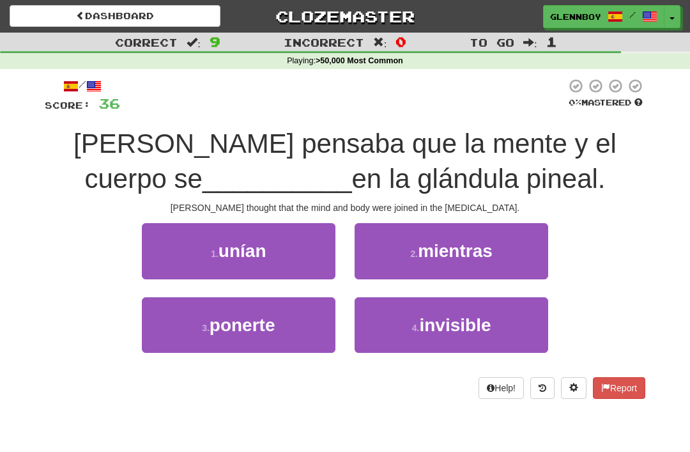
click at [229, 251] on span "unían" at bounding box center [242, 251] width 48 height 20
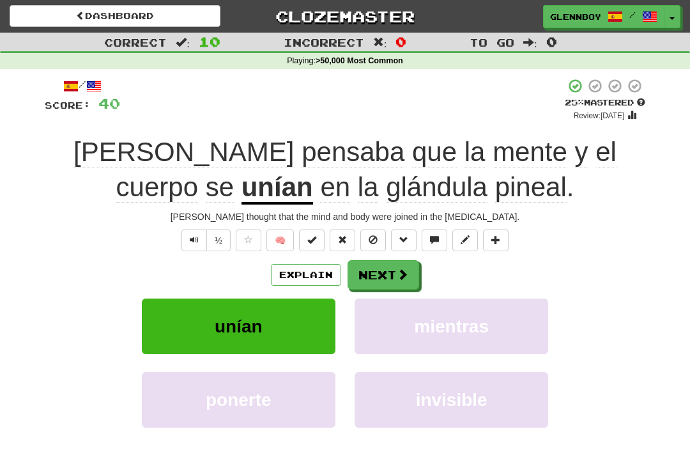
click at [371, 235] on span at bounding box center [373, 239] width 9 height 9
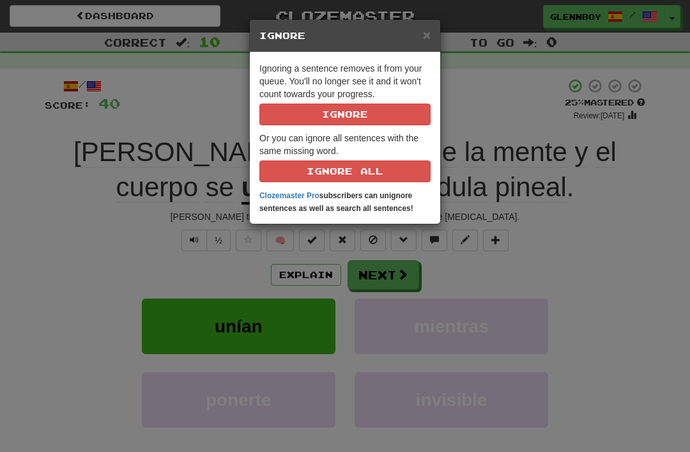
click at [319, 119] on button "Ignore" at bounding box center [344, 114] width 171 height 22
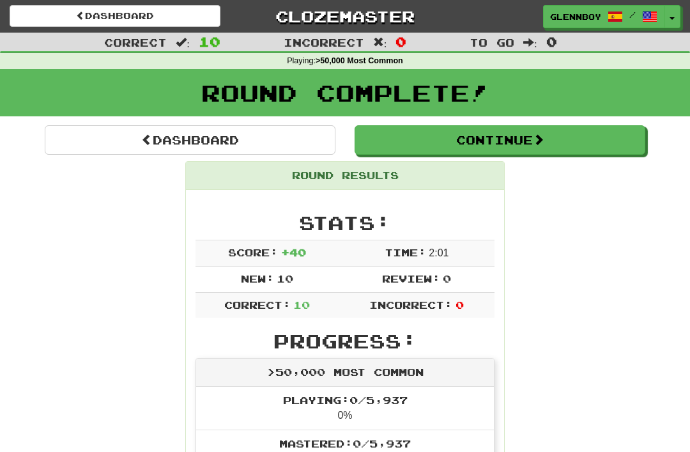
click at [114, 17] on link "Dashboard" at bounding box center [115, 16] width 211 height 22
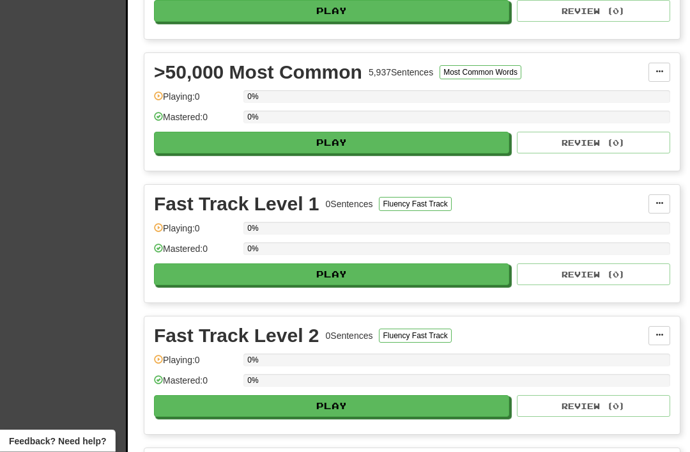
scroll to position [662, 0]
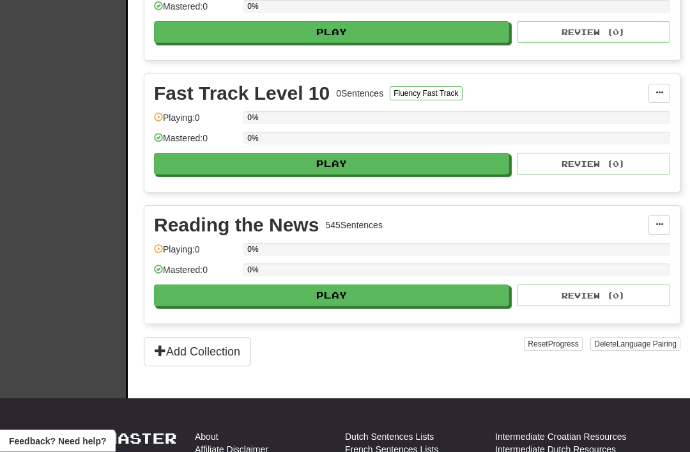
click at [311, 291] on button "Play" at bounding box center [331, 296] width 355 height 22
select select "**"
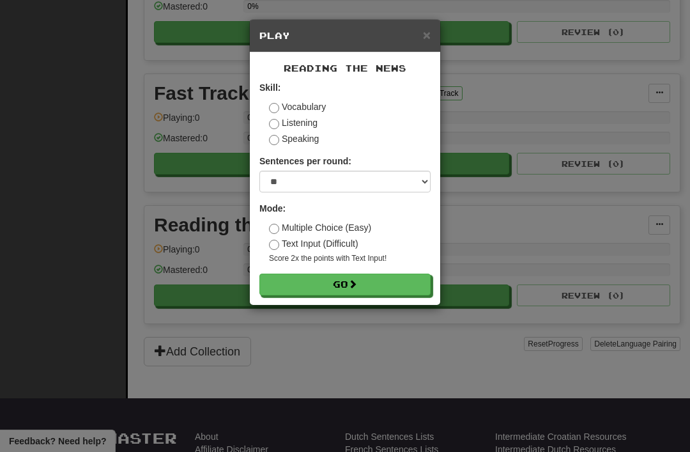
click at [331, 284] on button "Go" at bounding box center [344, 284] width 171 height 22
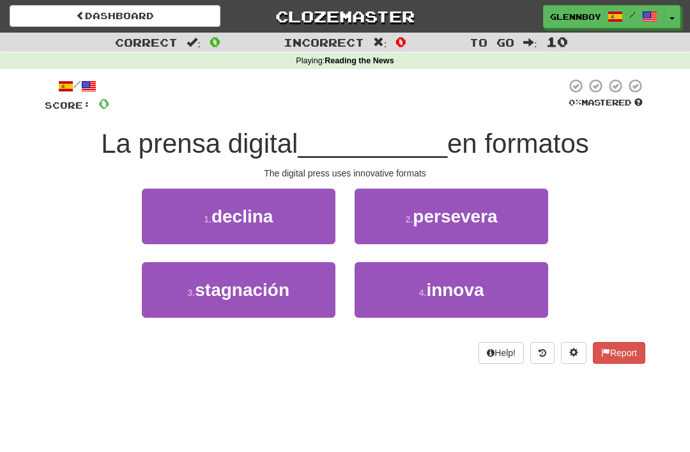
click at [424, 288] on small "4 ." at bounding box center [423, 292] width 8 height 10
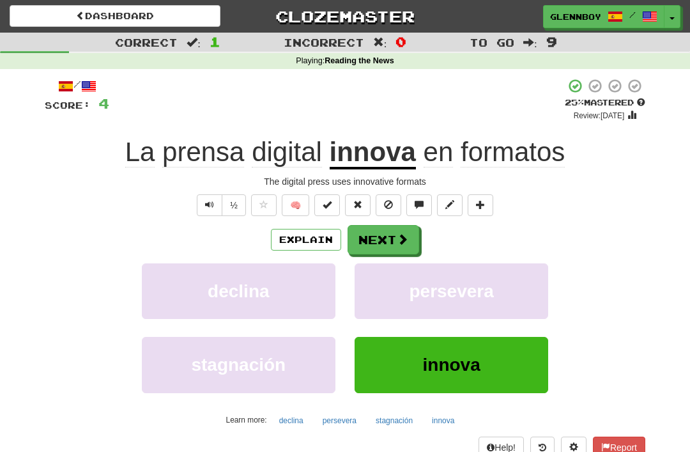
click at [385, 204] on span at bounding box center [388, 204] width 9 height 9
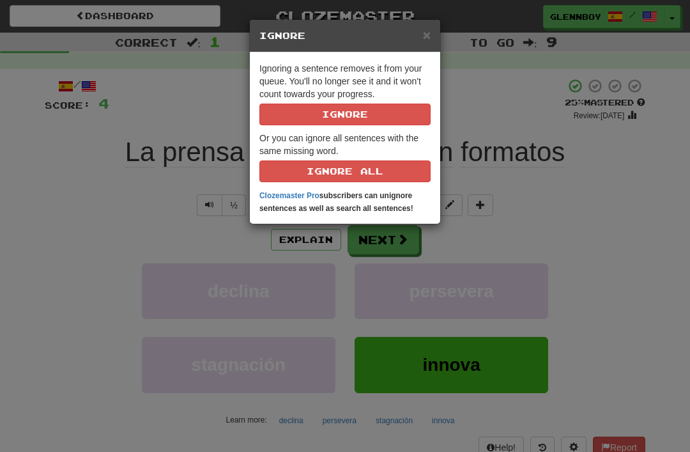
click at [307, 105] on button "Ignore" at bounding box center [344, 114] width 171 height 22
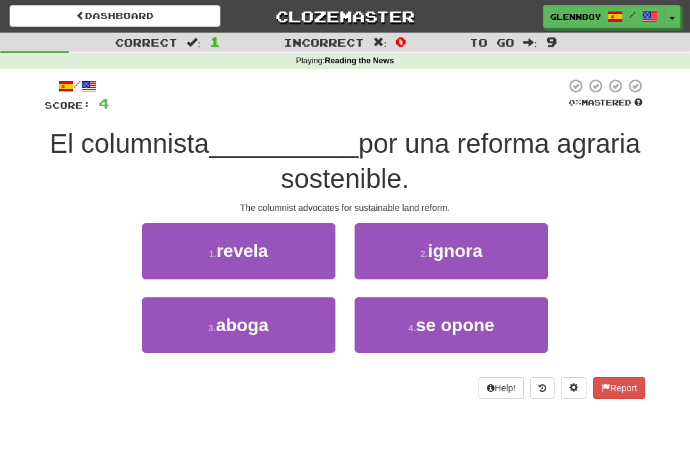
click at [226, 324] on span "aboga" at bounding box center [242, 325] width 52 height 20
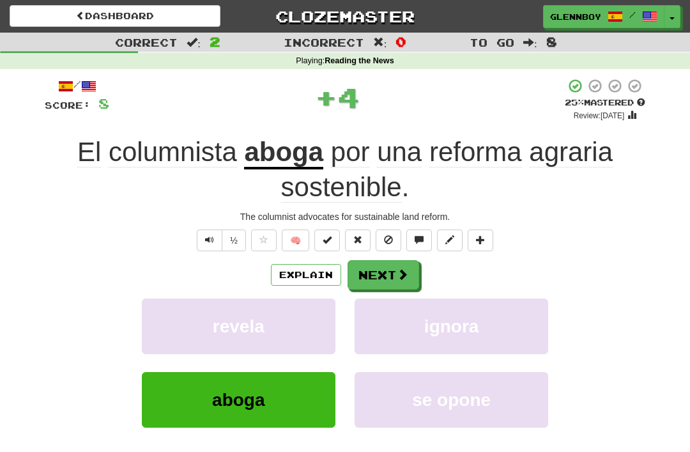
click at [294, 268] on button "Explain" at bounding box center [306, 275] width 70 height 22
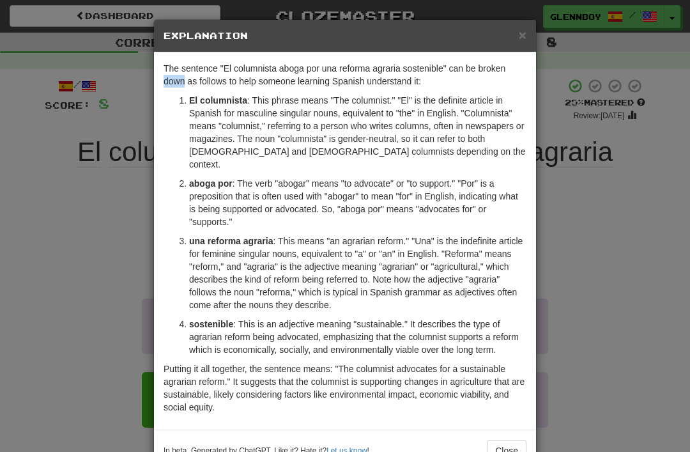
click at [525, 28] on span "×" at bounding box center [523, 34] width 8 height 15
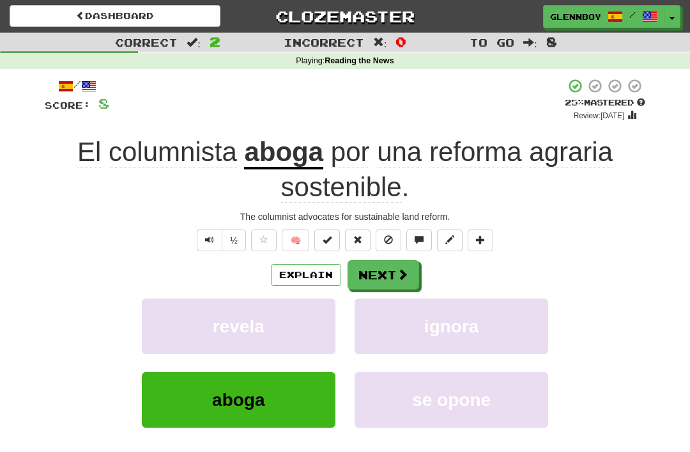
click at [389, 240] on span at bounding box center [388, 239] width 9 height 9
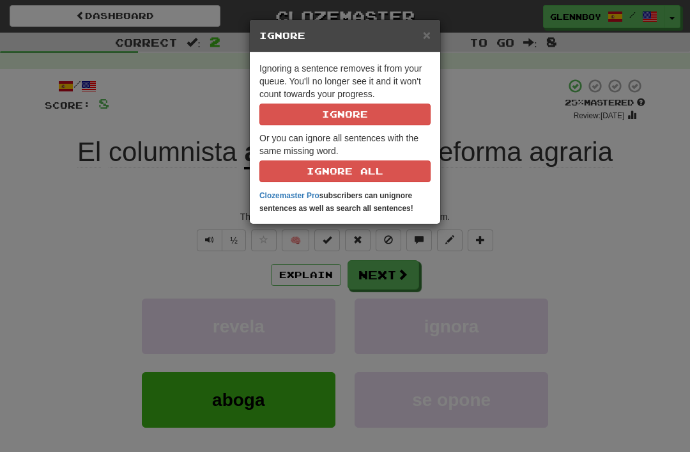
click at [315, 118] on button "Ignore" at bounding box center [344, 114] width 171 height 22
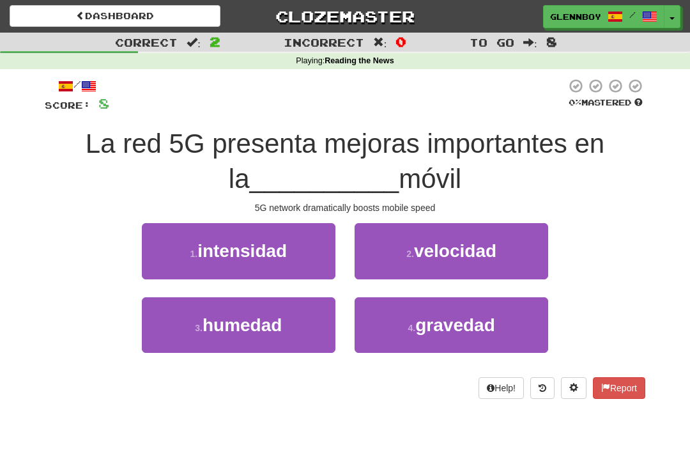
click at [427, 242] on span "velocidad" at bounding box center [455, 251] width 82 height 20
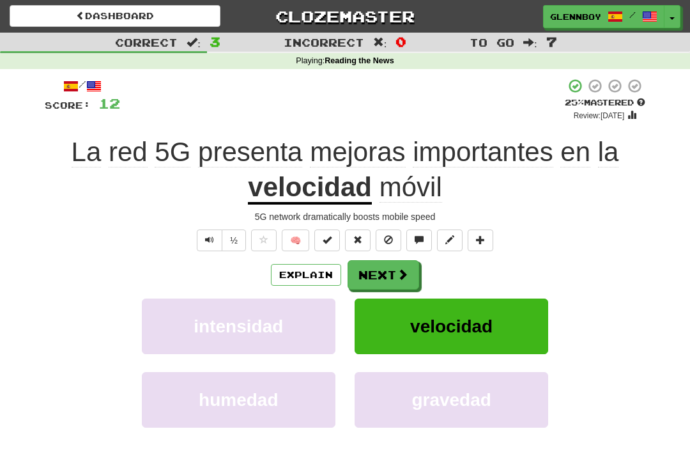
click at [387, 229] on button at bounding box center [389, 240] width 26 height 22
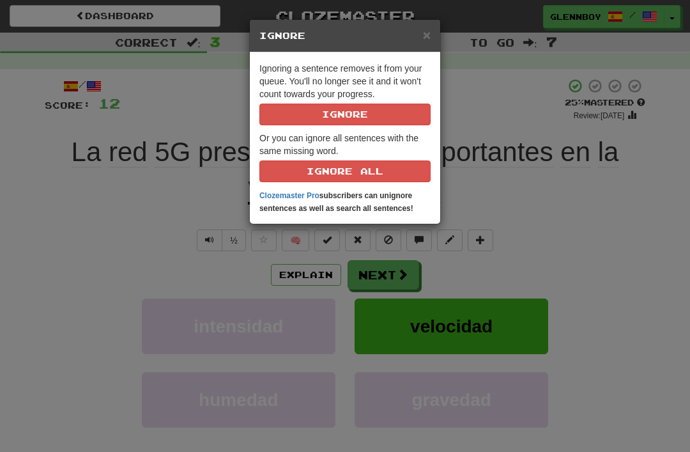
click at [325, 111] on button "Ignore" at bounding box center [344, 114] width 171 height 22
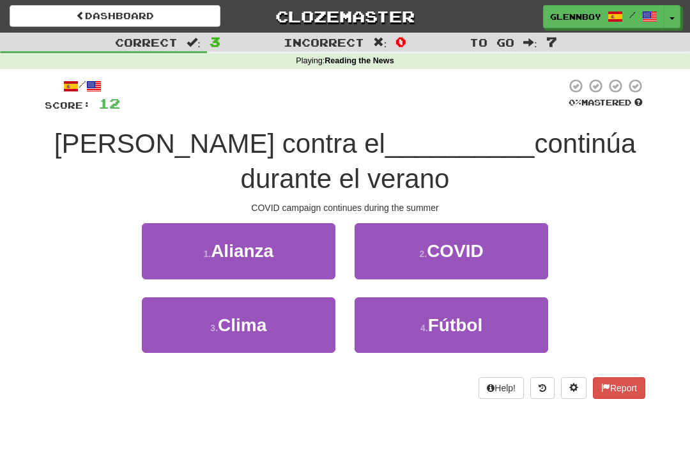
click at [407, 251] on button "2 . COVID" at bounding box center [452, 251] width 194 height 56
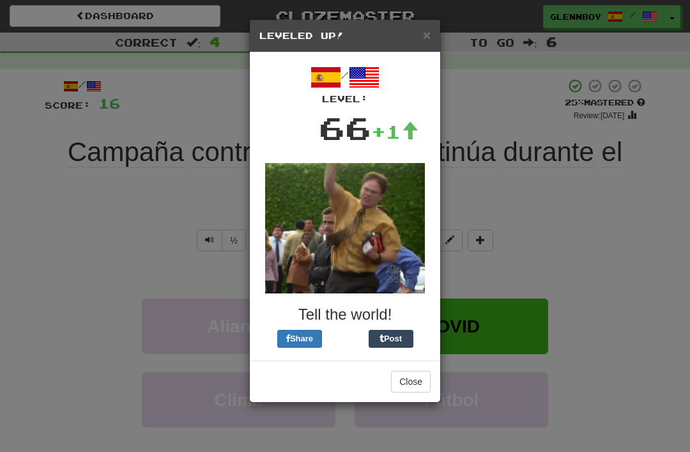
click at [406, 371] on button "Close" at bounding box center [411, 382] width 40 height 22
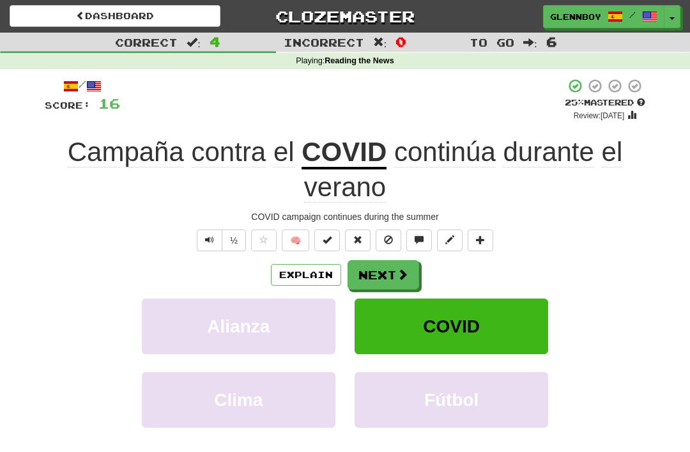
click at [385, 235] on span at bounding box center [388, 239] width 9 height 9
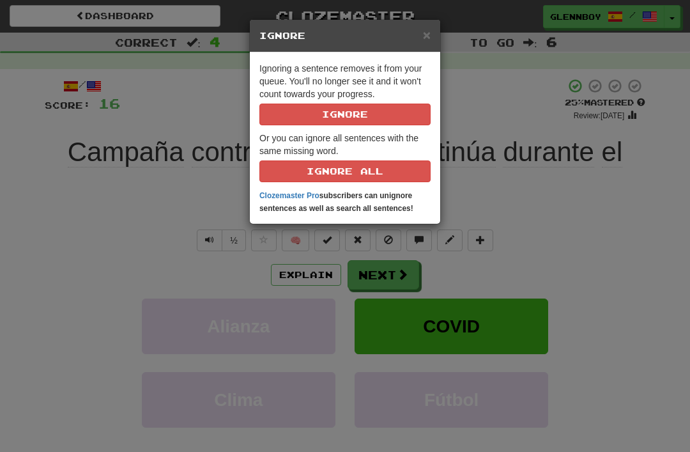
click at [307, 114] on button "Ignore" at bounding box center [344, 114] width 171 height 22
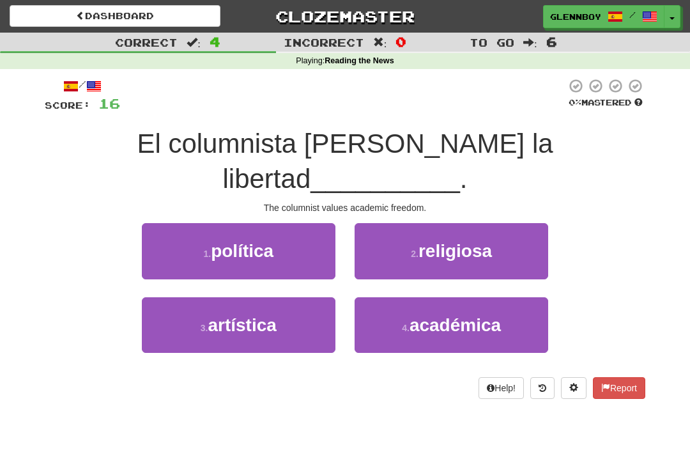
click at [434, 299] on button "4 . académica" at bounding box center [452, 325] width 194 height 56
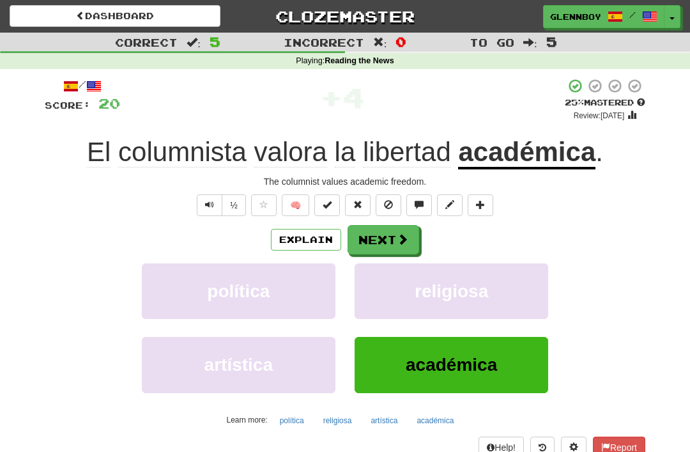
click at [387, 200] on span at bounding box center [388, 204] width 9 height 9
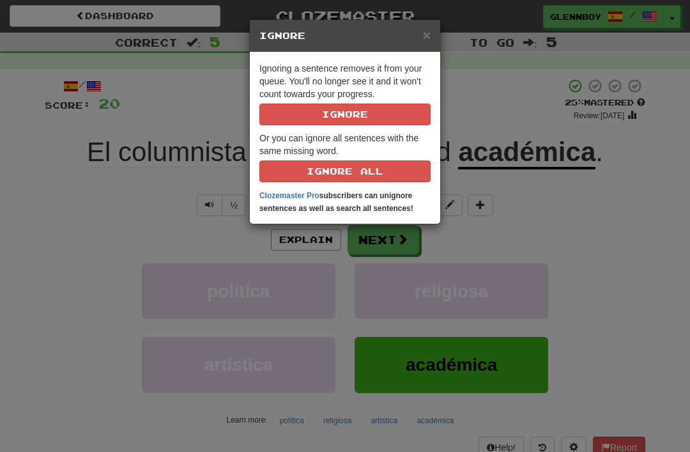
click at [314, 100] on p "Ignoring a sentence removes it from your queue. You'll no longer see it and it …" at bounding box center [344, 93] width 171 height 63
click at [319, 108] on button "Ignore" at bounding box center [344, 114] width 171 height 22
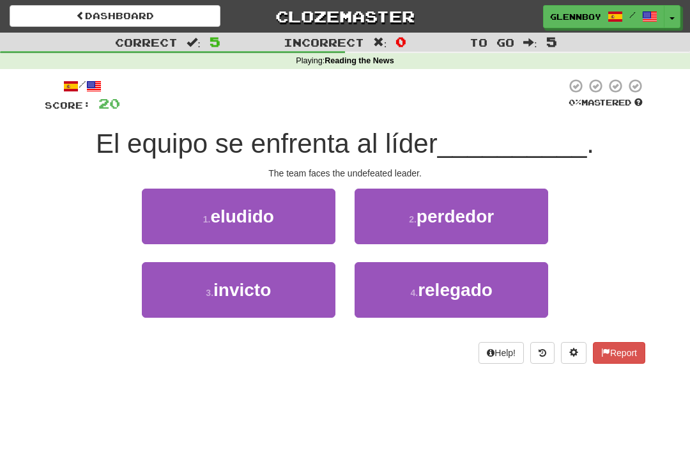
click at [234, 284] on span "invicto" at bounding box center [241, 290] width 57 height 20
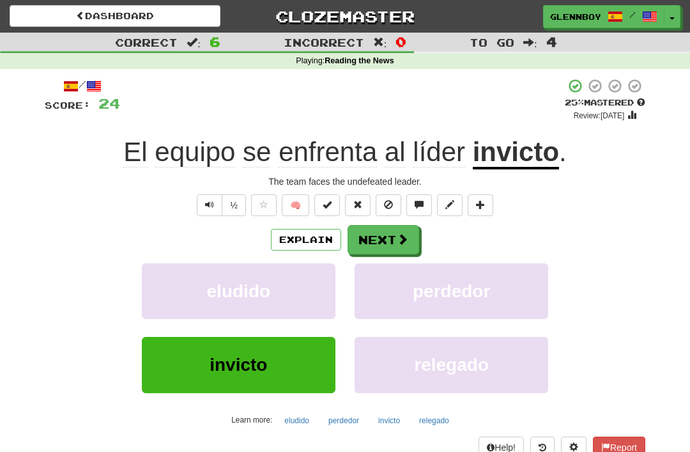
click at [387, 203] on span at bounding box center [388, 204] width 9 height 9
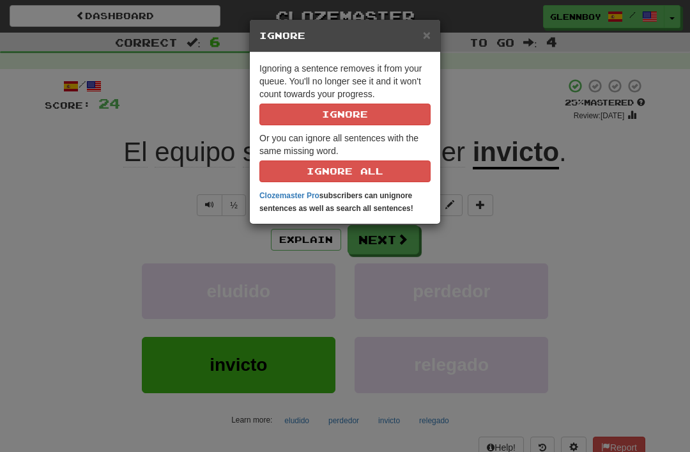
click at [349, 119] on button "Ignore" at bounding box center [344, 114] width 171 height 22
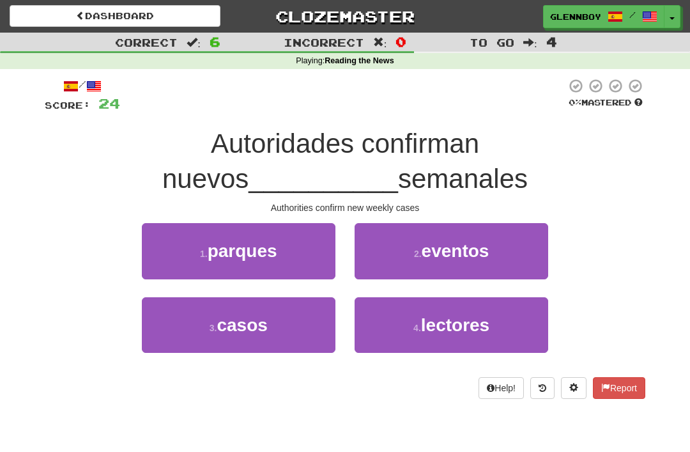
click at [200, 331] on button "3 . casos" at bounding box center [239, 325] width 194 height 56
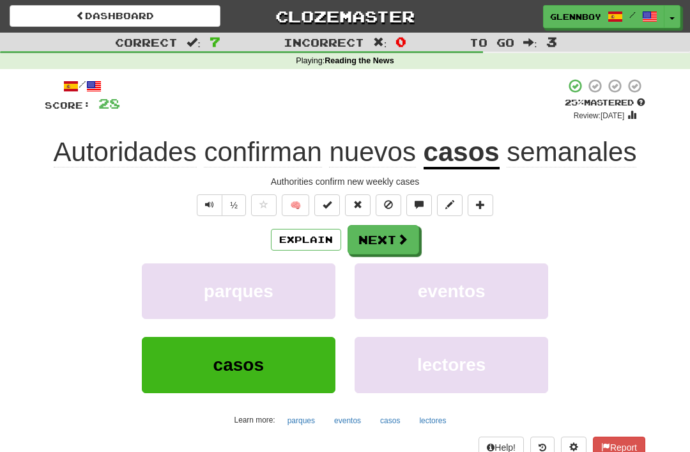
click at [383, 200] on button at bounding box center [389, 205] width 26 height 22
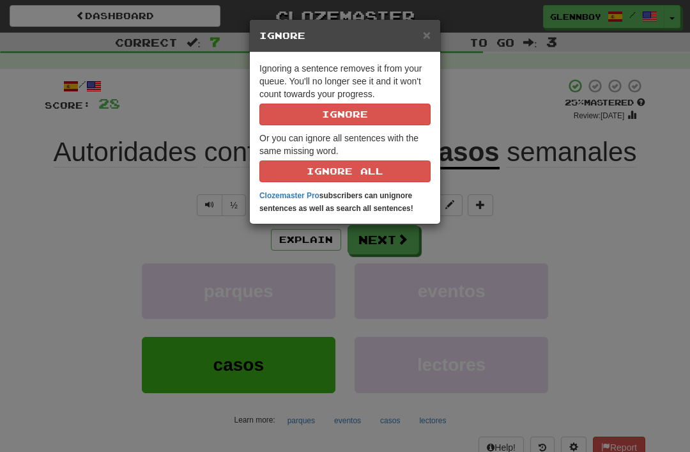
click at [323, 112] on button "Ignore" at bounding box center [344, 114] width 171 height 22
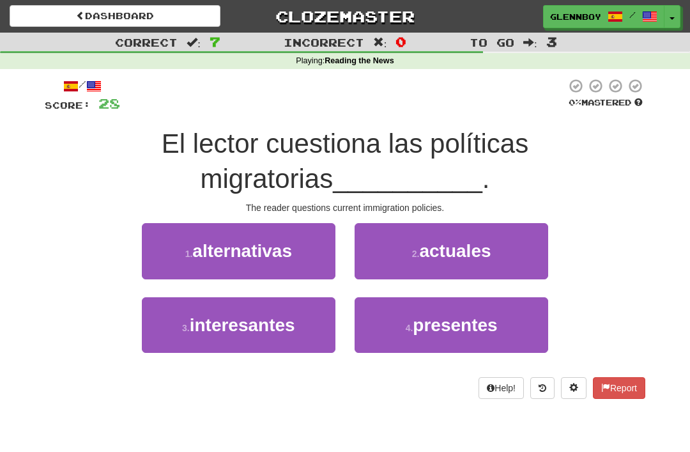
click at [420, 250] on span "actuales" at bounding box center [455, 251] width 72 height 20
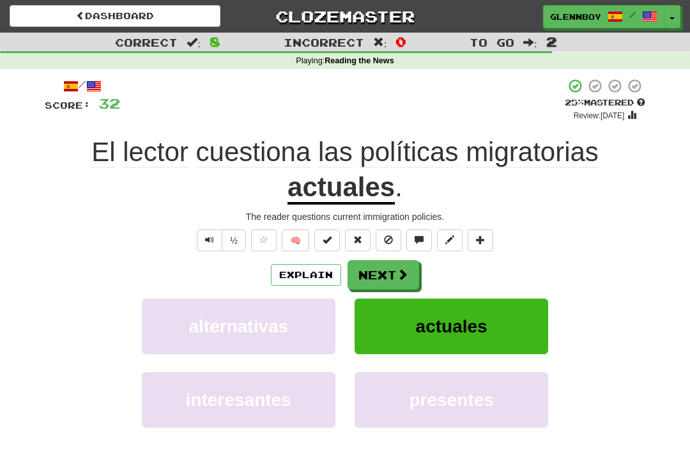
click at [386, 235] on span at bounding box center [388, 239] width 9 height 9
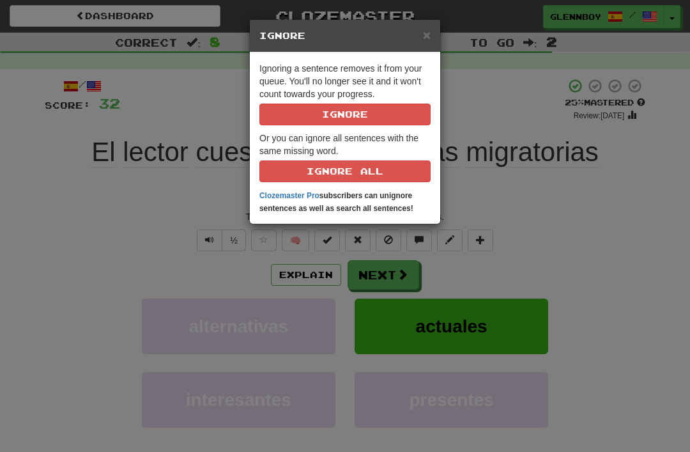
click at [314, 113] on button "Ignore" at bounding box center [344, 114] width 171 height 22
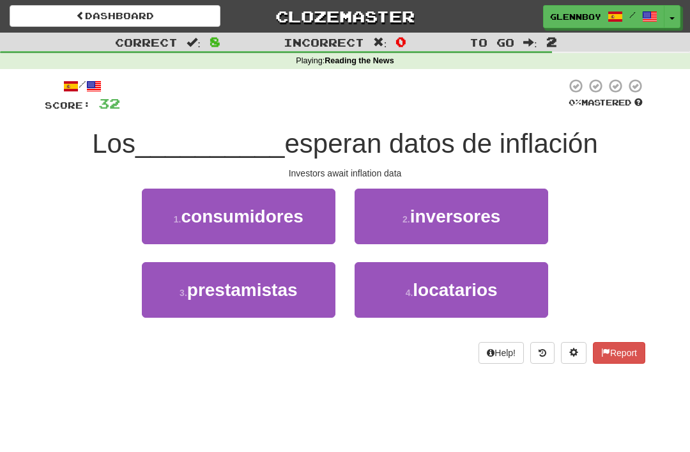
click at [402, 211] on button "2 . inversores" at bounding box center [452, 216] width 194 height 56
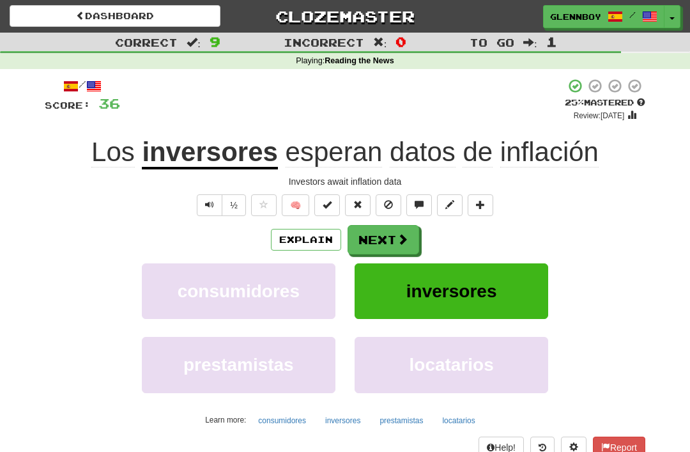
click at [388, 200] on span at bounding box center [388, 204] width 9 height 9
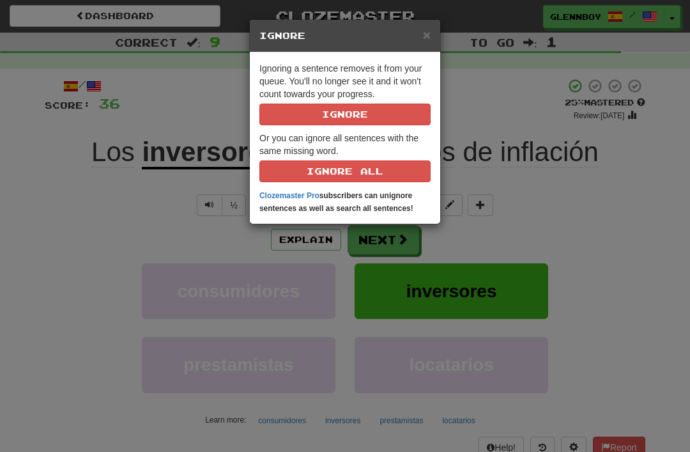
click at [321, 105] on button "Ignore" at bounding box center [344, 114] width 171 height 22
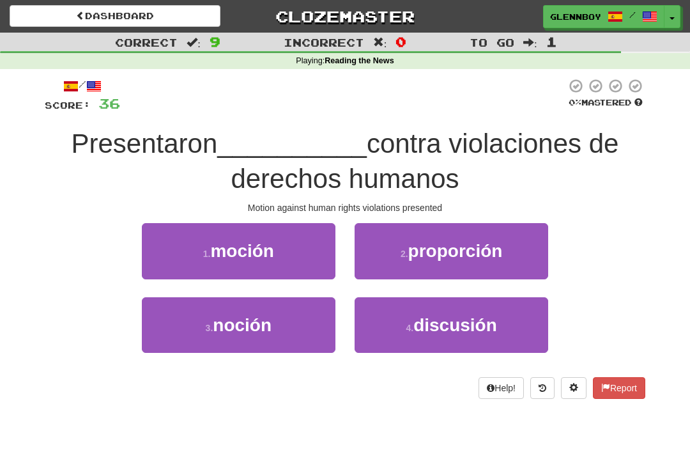
click at [237, 249] on span "moción" at bounding box center [242, 251] width 64 height 20
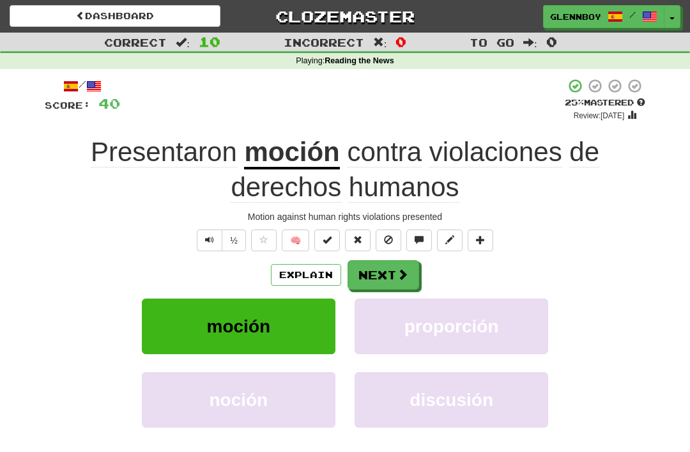
click at [388, 240] on span at bounding box center [388, 239] width 9 height 9
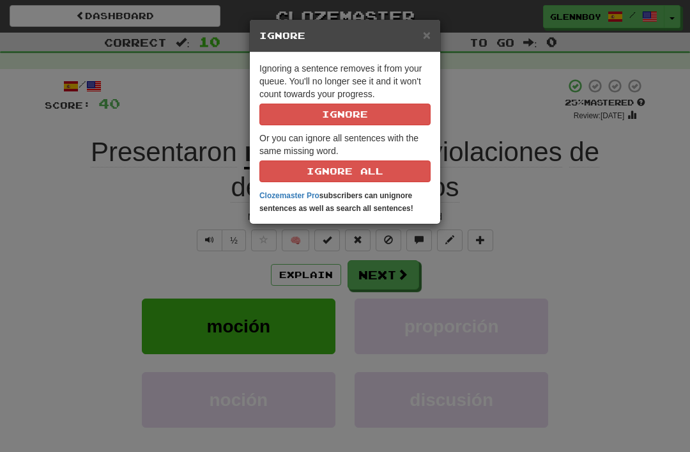
click at [314, 121] on button "Ignore" at bounding box center [344, 114] width 171 height 22
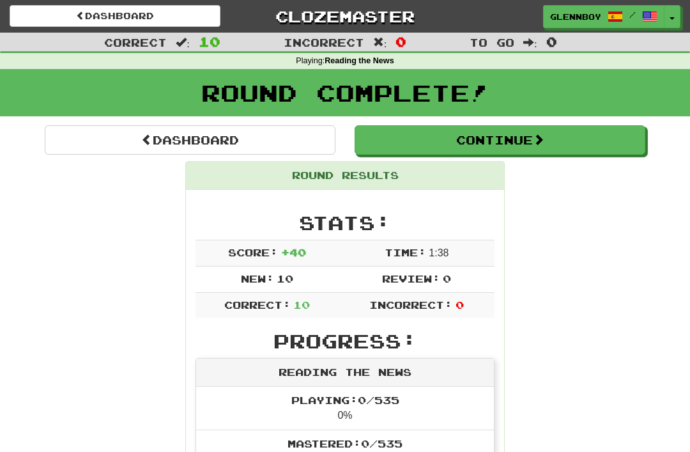
click at [438, 141] on button "Continue" at bounding box center [500, 139] width 291 height 29
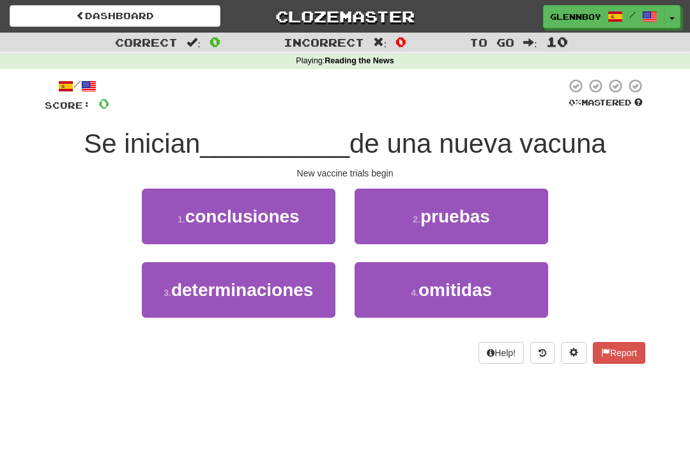
click at [427, 215] on span "pruebas" at bounding box center [455, 216] width 70 height 20
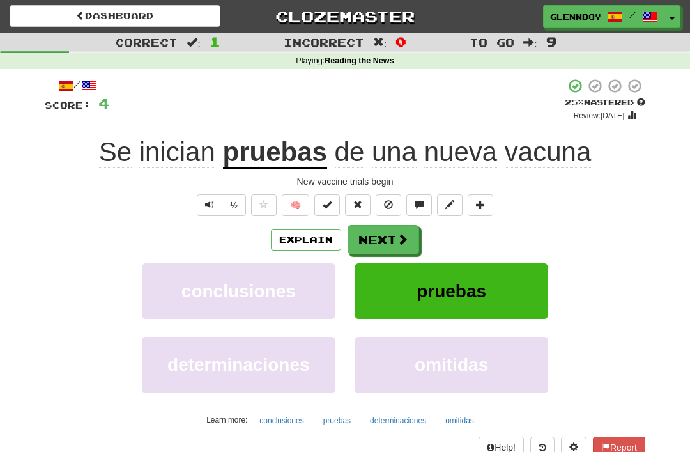
click at [381, 203] on button at bounding box center [389, 205] width 26 height 22
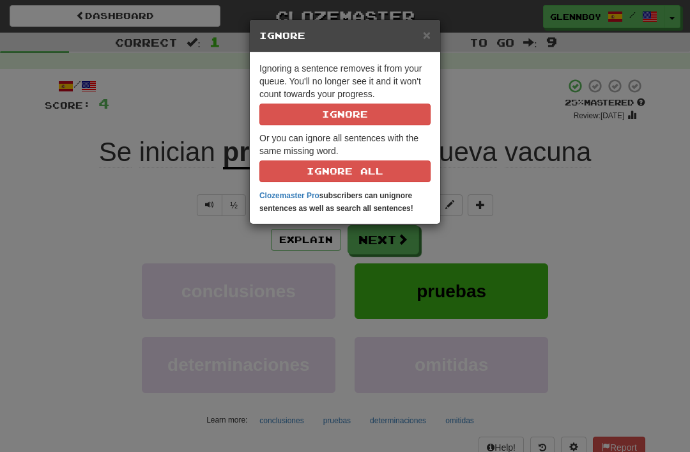
click at [319, 113] on button "Ignore" at bounding box center [344, 114] width 171 height 22
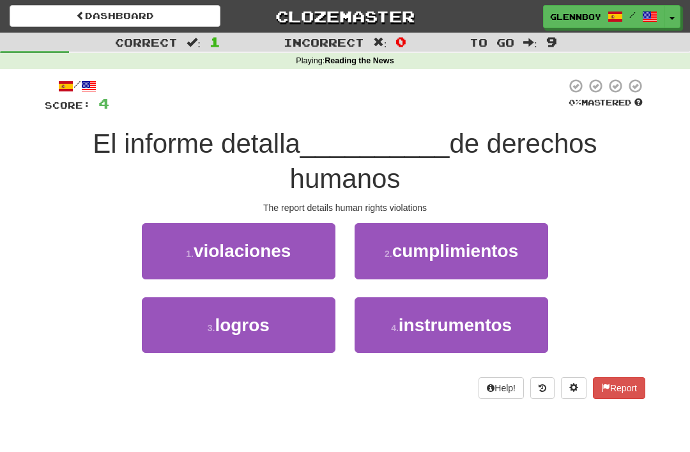
click at [241, 255] on span "violaciones" at bounding box center [243, 251] width 98 height 20
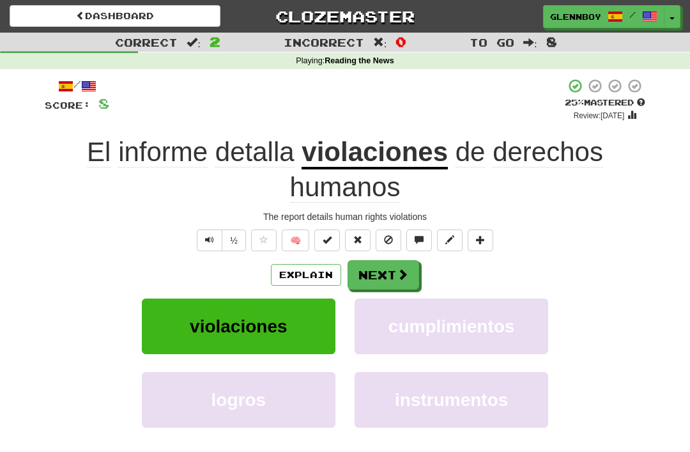
click at [383, 237] on button at bounding box center [389, 240] width 26 height 22
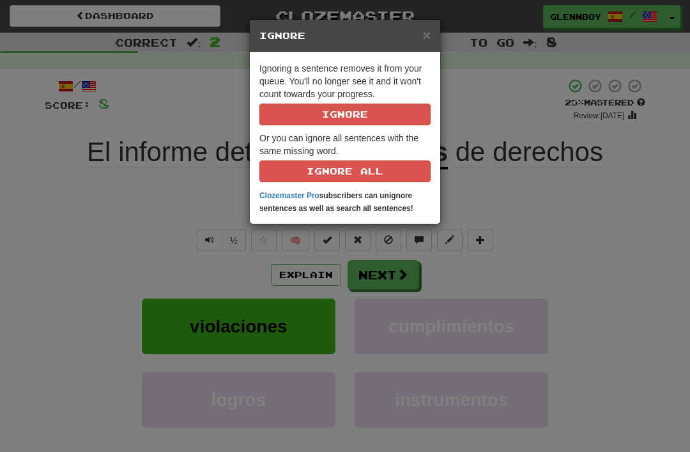
click at [310, 112] on button "Ignore" at bounding box center [344, 114] width 171 height 22
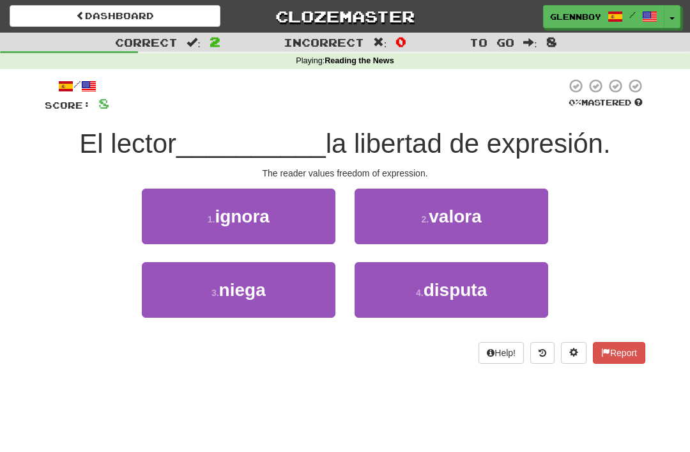
click at [431, 218] on span "valora" at bounding box center [455, 216] width 53 height 20
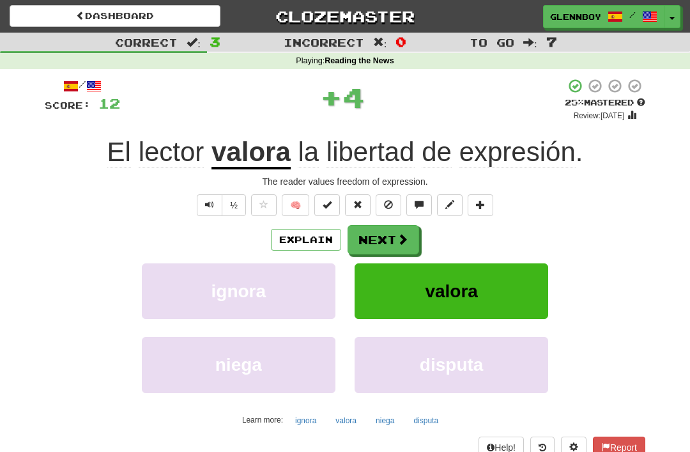
click at [385, 201] on span at bounding box center [388, 204] width 9 height 9
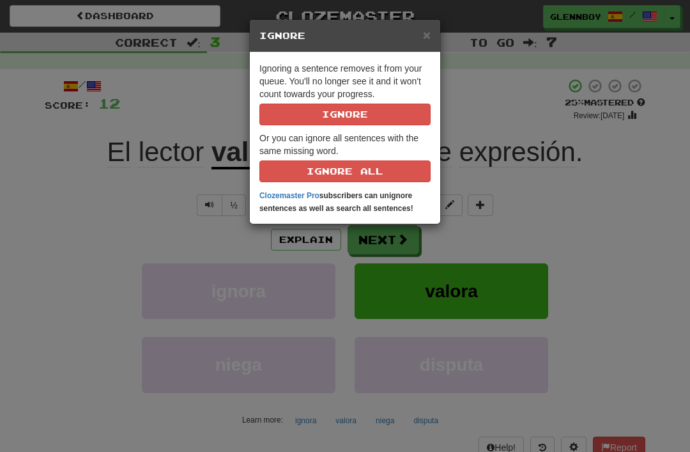
click at [323, 104] on button "Ignore" at bounding box center [344, 114] width 171 height 22
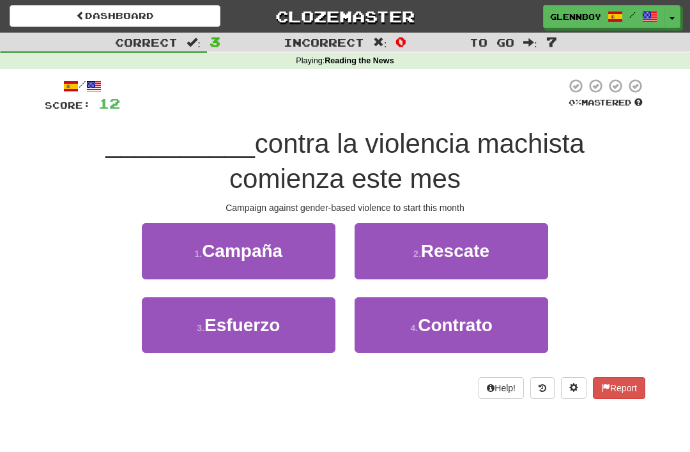
click at [243, 249] on span "Campaña" at bounding box center [242, 251] width 80 height 20
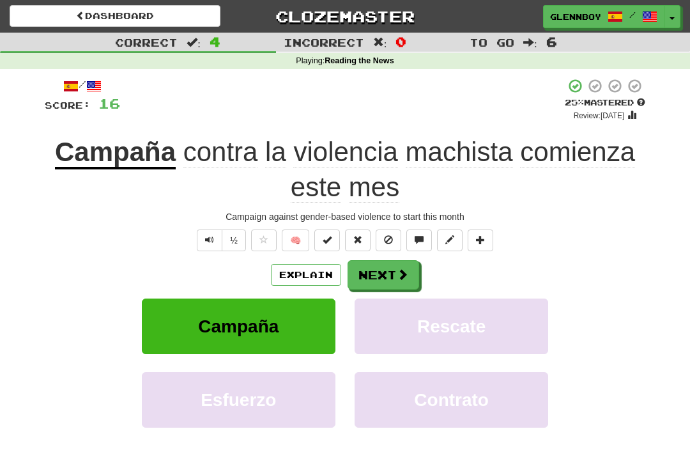
click at [382, 231] on button at bounding box center [389, 240] width 26 height 22
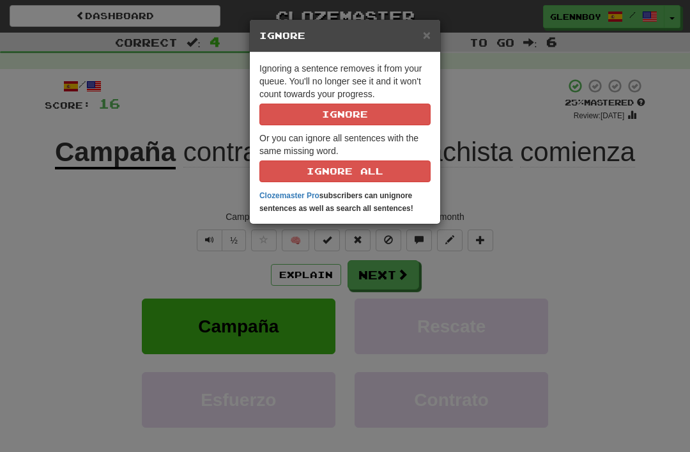
click at [325, 107] on button "Ignore" at bounding box center [344, 114] width 171 height 22
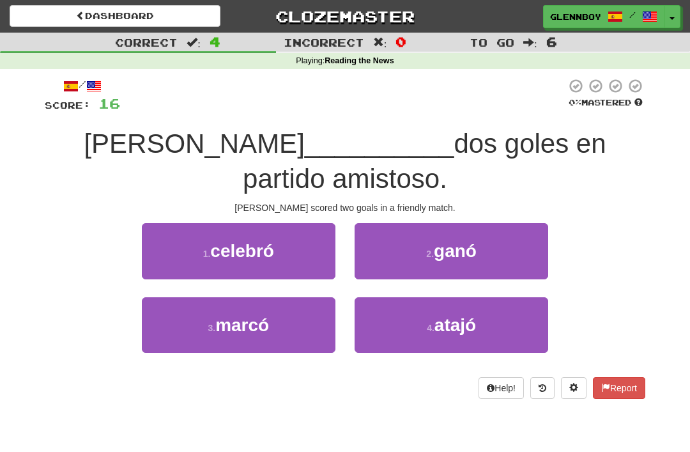
click at [229, 315] on span "marcó" at bounding box center [242, 325] width 54 height 20
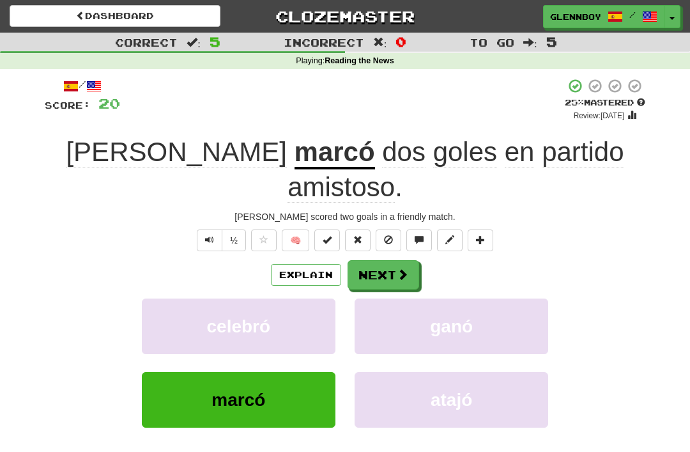
click at [383, 229] on button at bounding box center [389, 240] width 26 height 22
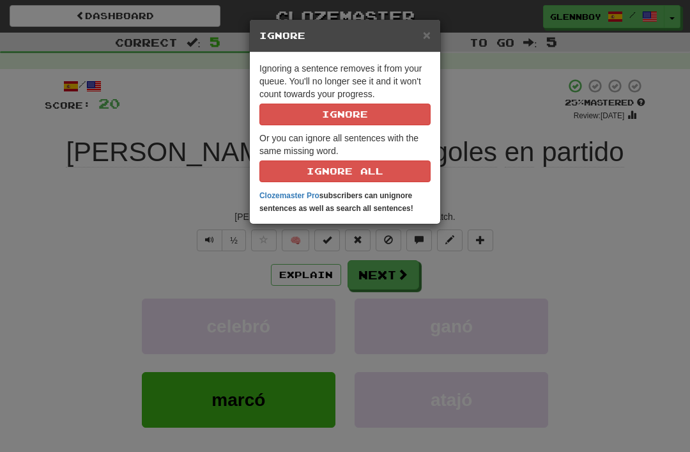
click at [332, 115] on button "Ignore" at bounding box center [344, 114] width 171 height 22
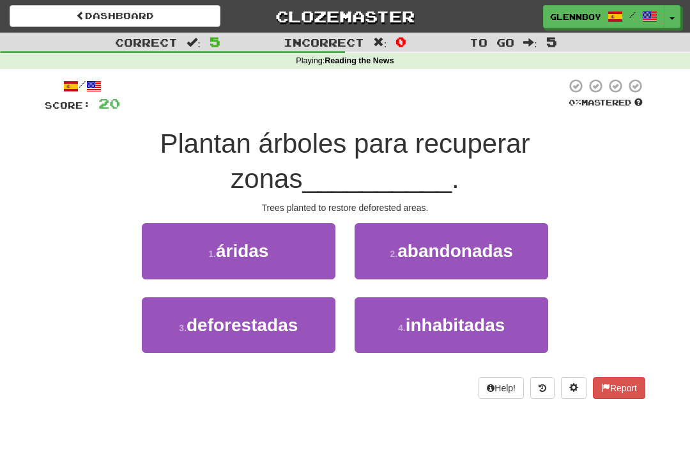
click at [218, 315] on span "deforestadas" at bounding box center [242, 325] width 111 height 20
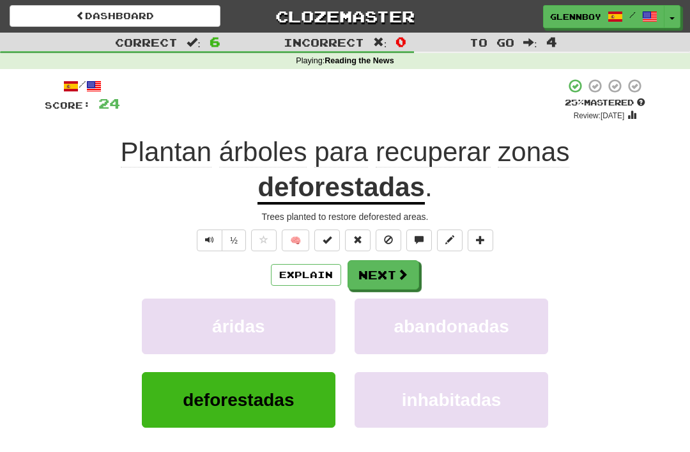
click at [383, 233] on button at bounding box center [389, 240] width 26 height 22
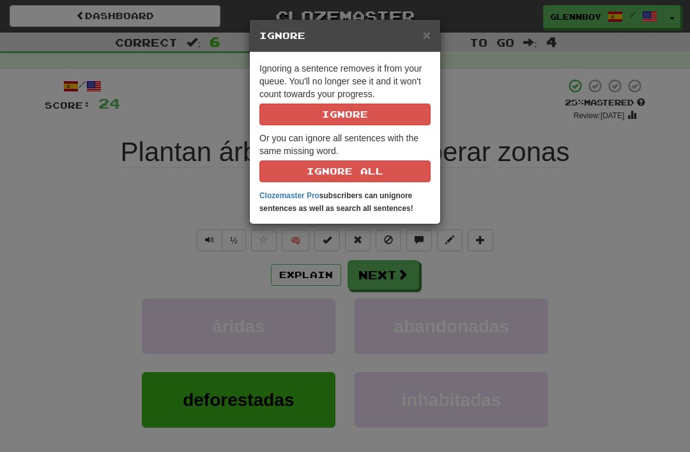
click at [322, 109] on button "Ignore" at bounding box center [344, 114] width 171 height 22
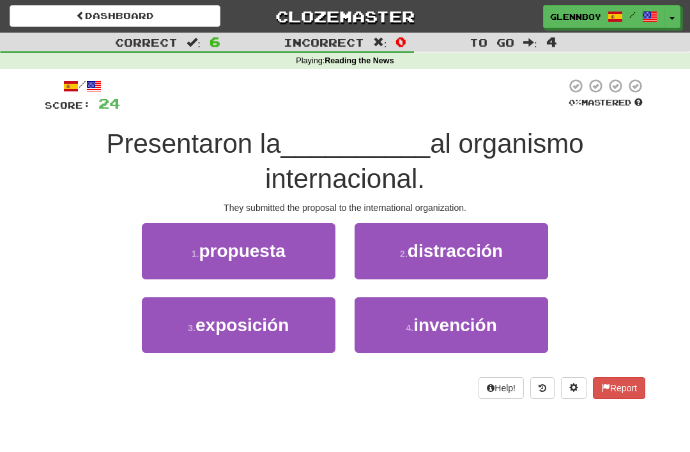
click at [222, 247] on span "propuesta" at bounding box center [242, 251] width 86 height 20
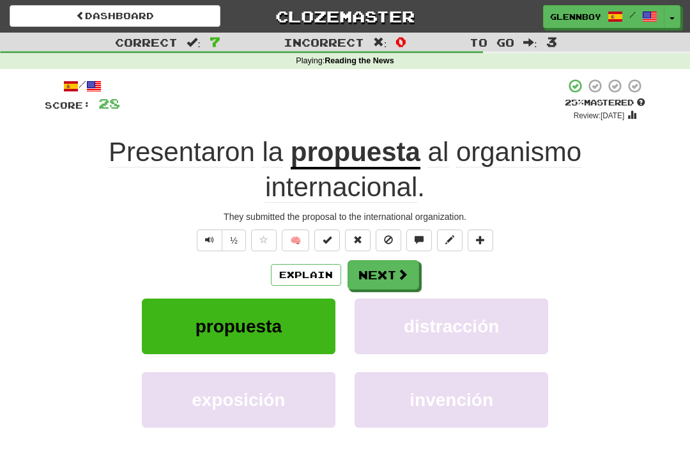
click at [385, 235] on span at bounding box center [388, 239] width 9 height 9
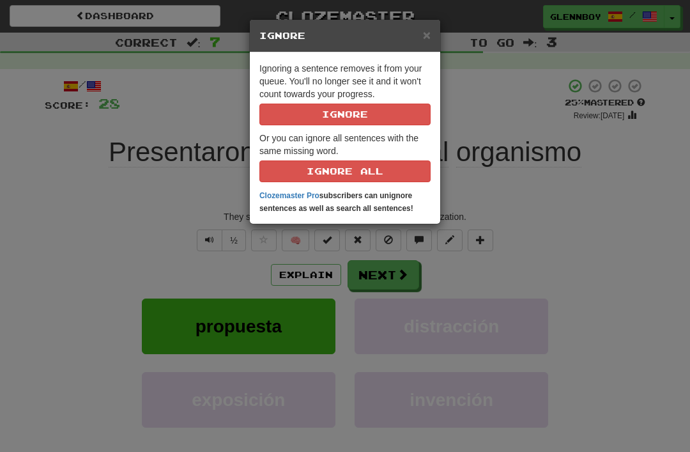
click at [311, 111] on button "Ignore" at bounding box center [344, 114] width 171 height 22
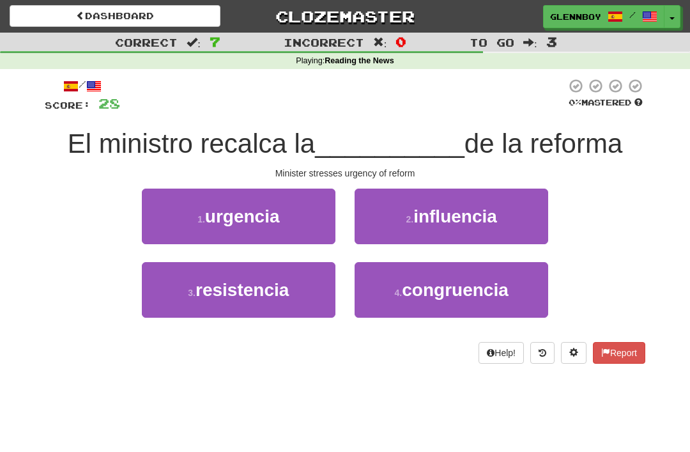
click at [238, 215] on span "urgencia" at bounding box center [242, 216] width 75 height 20
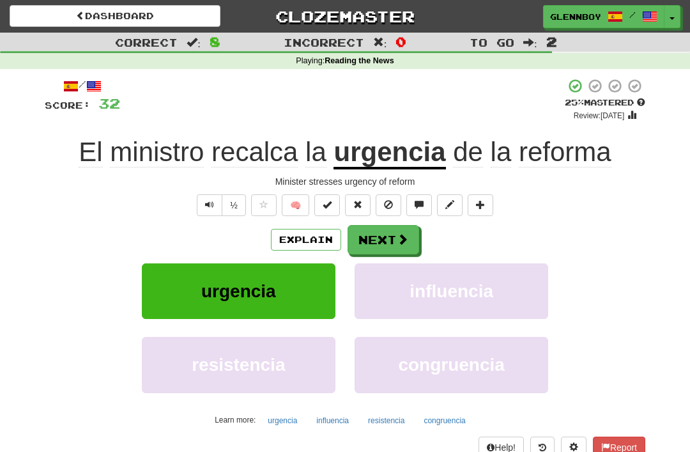
click at [304, 233] on button "Explain" at bounding box center [306, 240] width 70 height 22
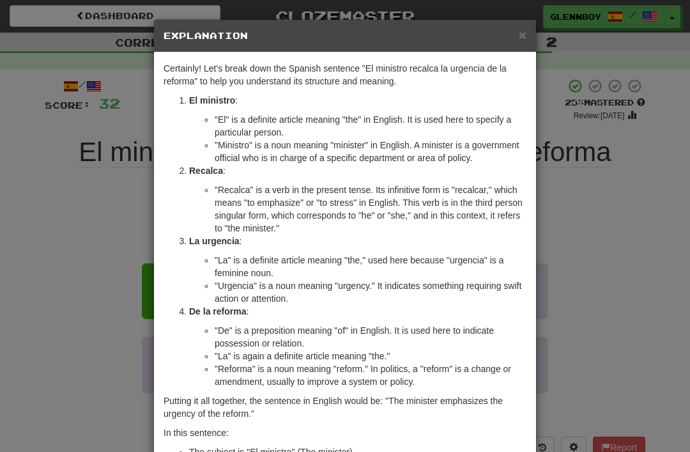
click at [520, 27] on span "×" at bounding box center [523, 34] width 8 height 15
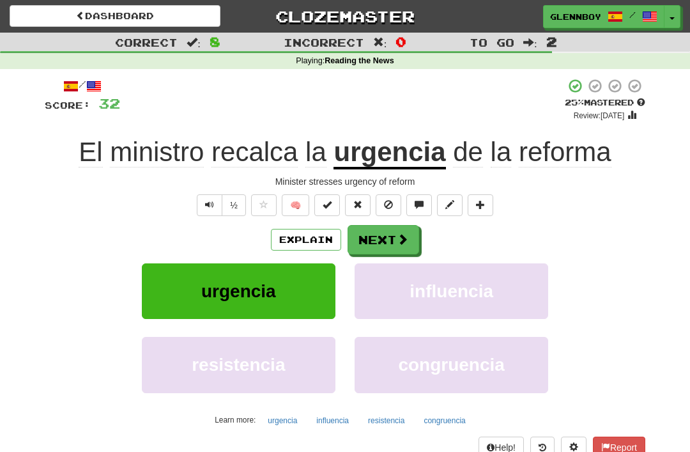
click at [385, 202] on span at bounding box center [388, 204] width 9 height 9
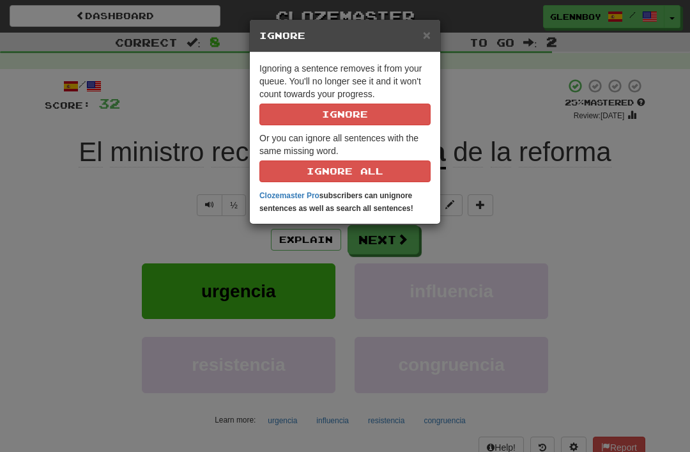
click at [331, 110] on button "Ignore" at bounding box center [344, 114] width 171 height 22
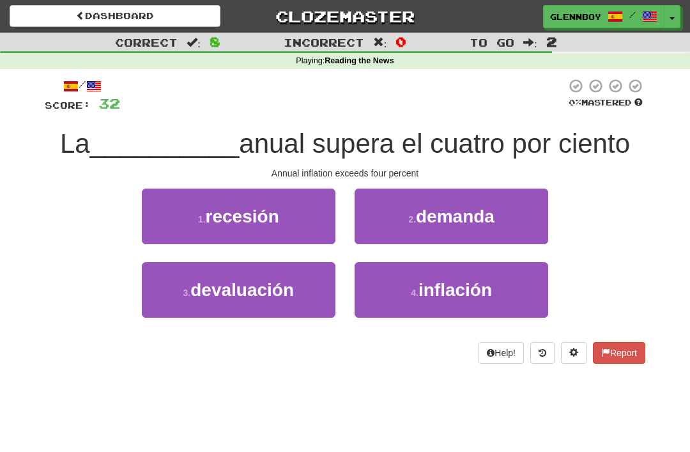
click at [444, 293] on span "inflación" at bounding box center [454, 290] width 73 height 20
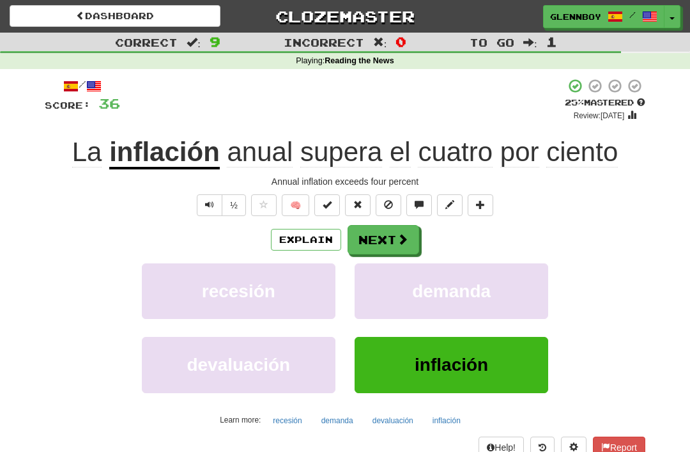
click at [387, 208] on span at bounding box center [388, 204] width 9 height 9
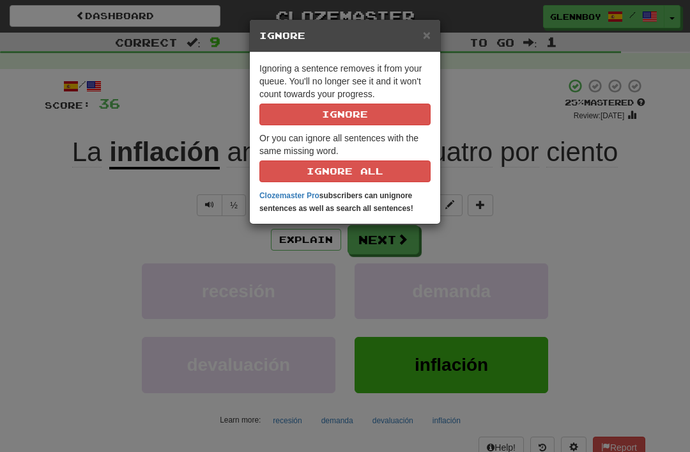
click at [314, 110] on button "Ignore" at bounding box center [344, 114] width 171 height 22
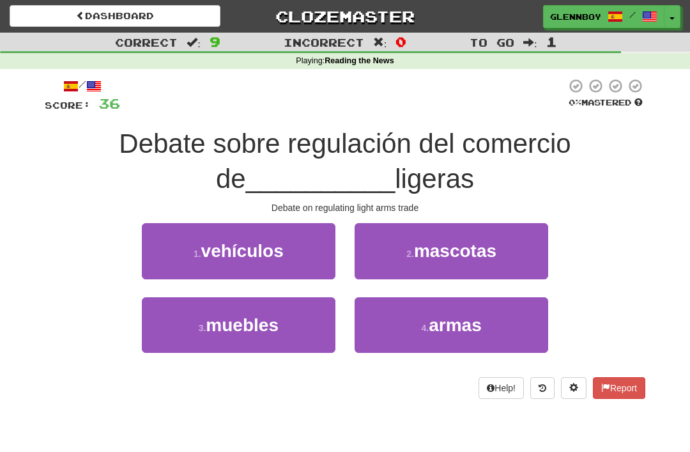
click at [424, 323] on small "4 ." at bounding box center [426, 328] width 8 height 10
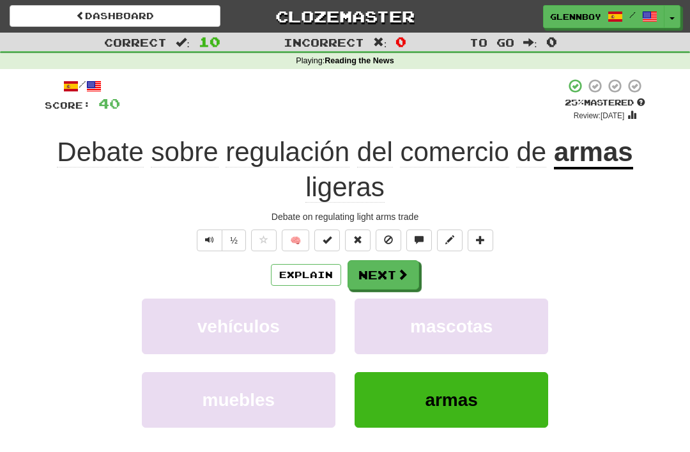
click at [384, 240] on span at bounding box center [388, 239] width 9 height 9
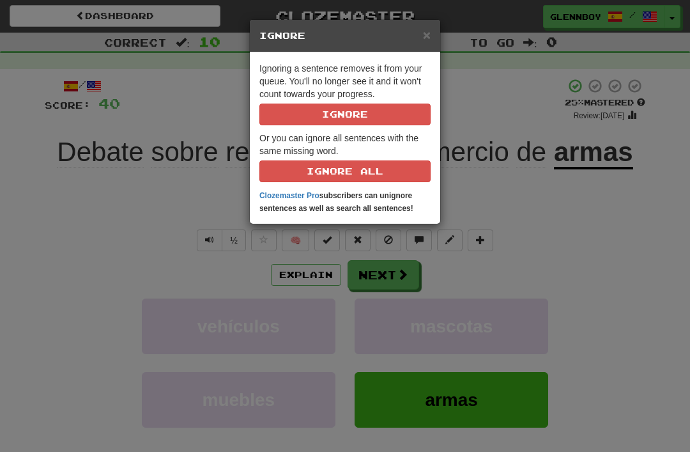
click at [303, 119] on button "Ignore" at bounding box center [344, 114] width 171 height 22
